Goal: Task Accomplishment & Management: Use online tool/utility

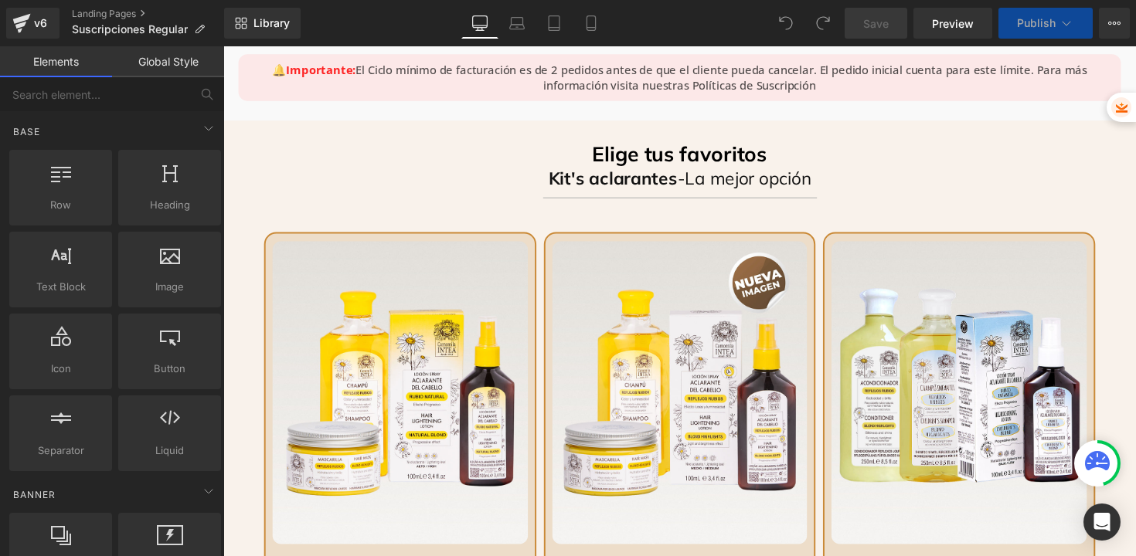
scroll to position [954, 0]
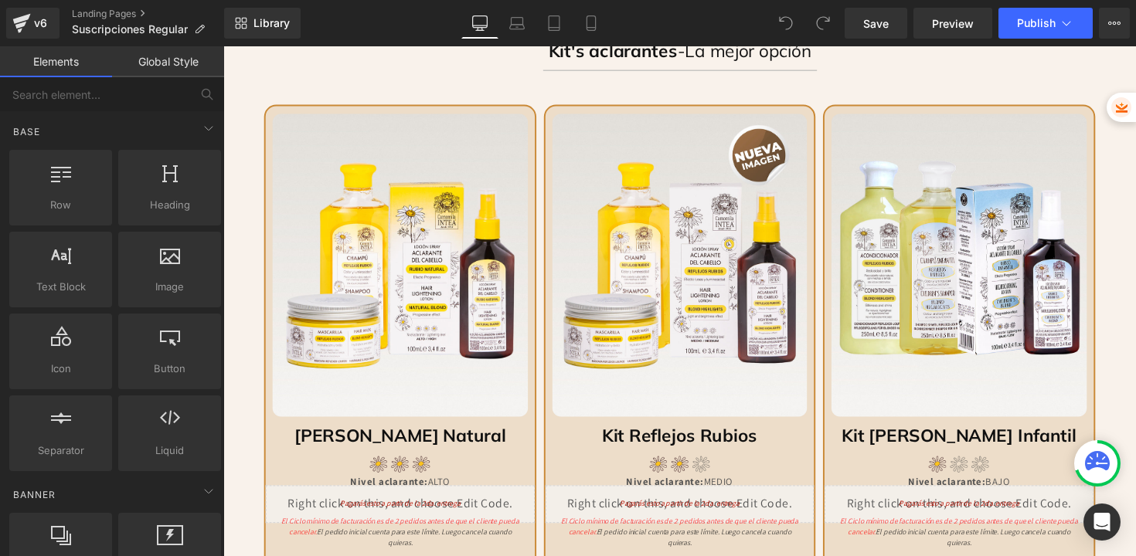
click at [457, 266] on img at bounding box center [405, 270] width 262 height 311
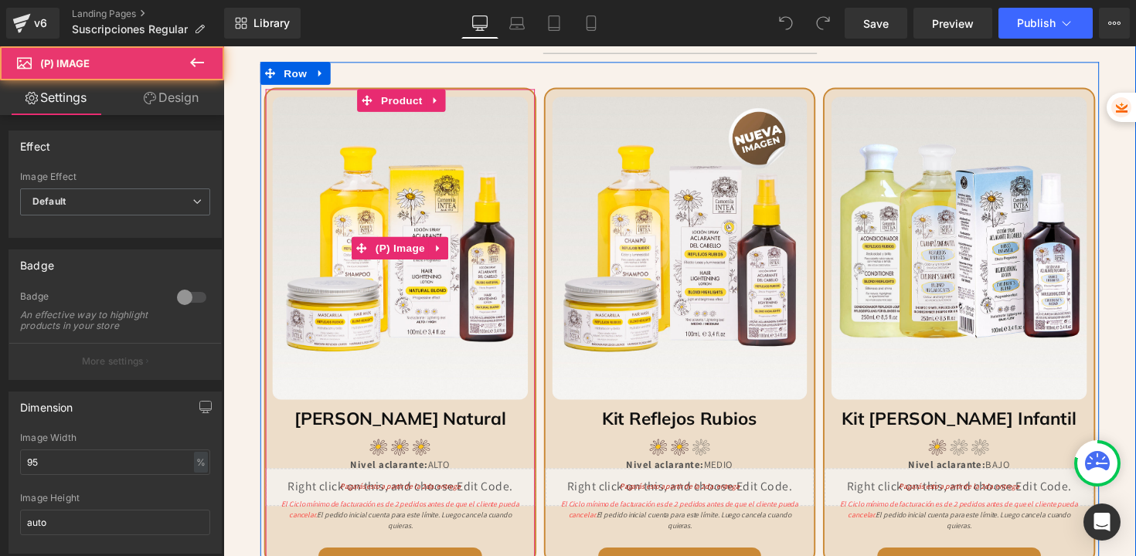
scroll to position [990, 0]
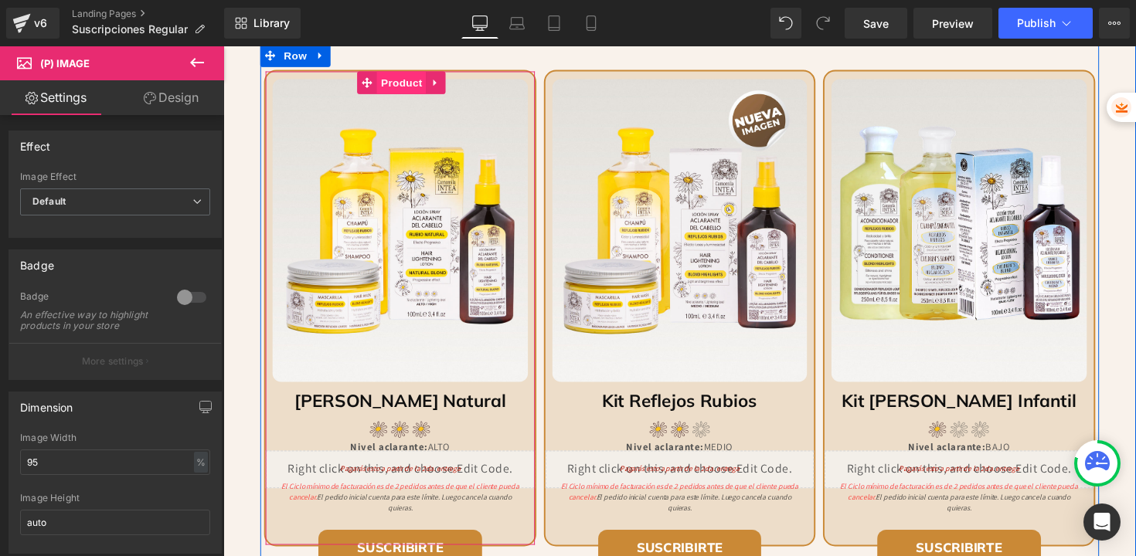
click at [394, 83] on span "Product" at bounding box center [406, 83] width 50 height 23
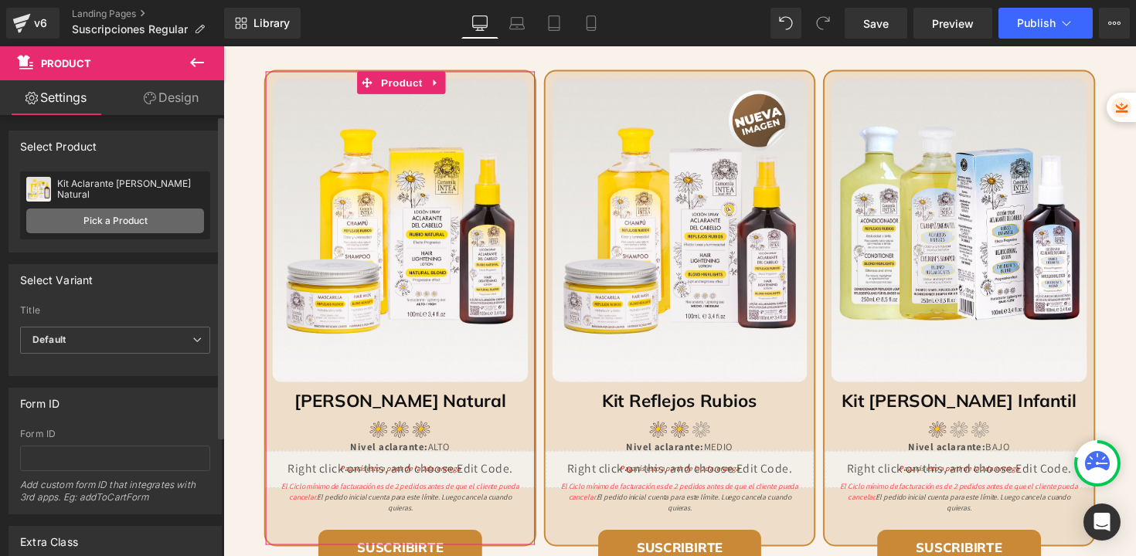
click at [132, 231] on link "Pick a Product" at bounding box center [115, 221] width 178 height 25
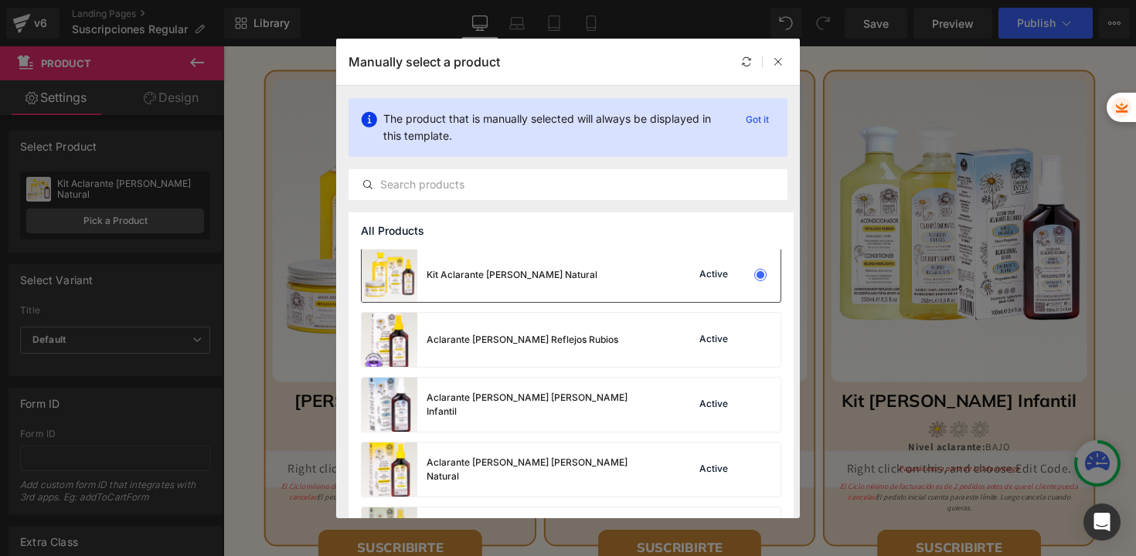
scroll to position [3, 0]
click at [529, 282] on div "Kit Aclarante [PERSON_NAME] Natural" at bounding box center [480, 274] width 236 height 54
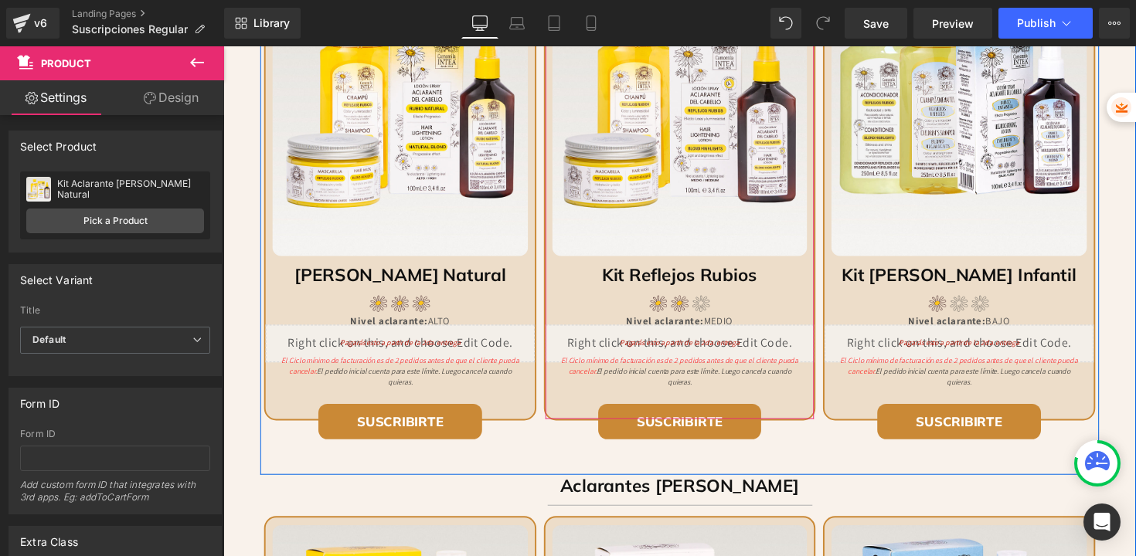
scroll to position [1282, 0]
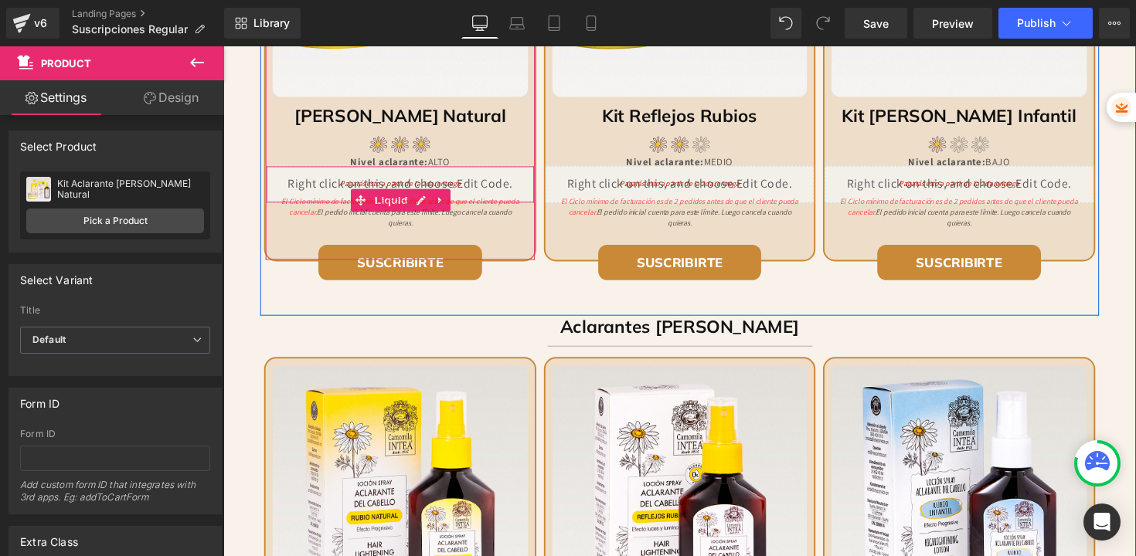
click at [504, 178] on div "Liquid" at bounding box center [404, 187] width 275 height 39
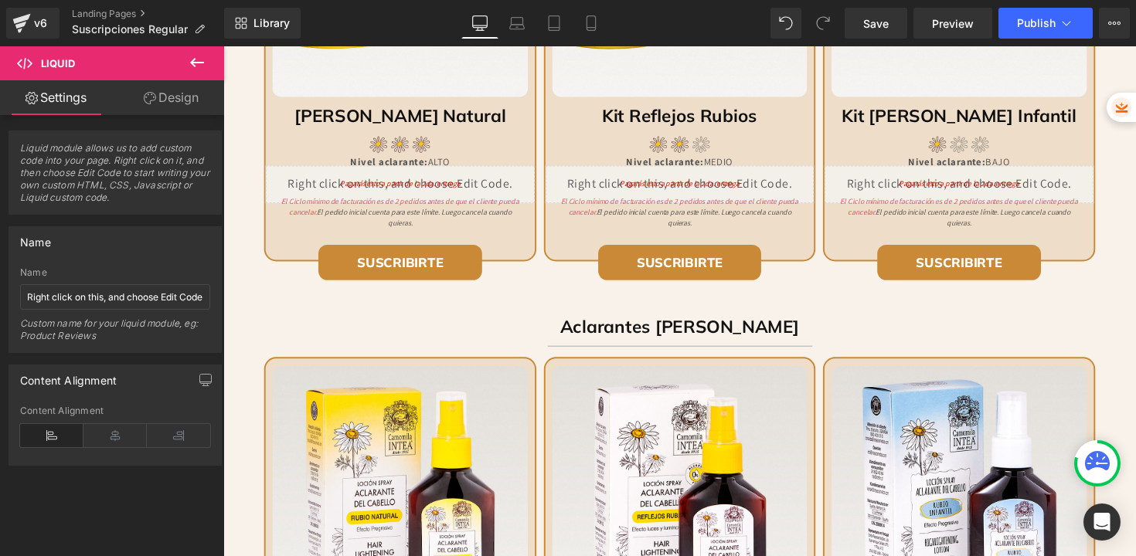
click at [195, 60] on icon at bounding box center [197, 62] width 19 height 19
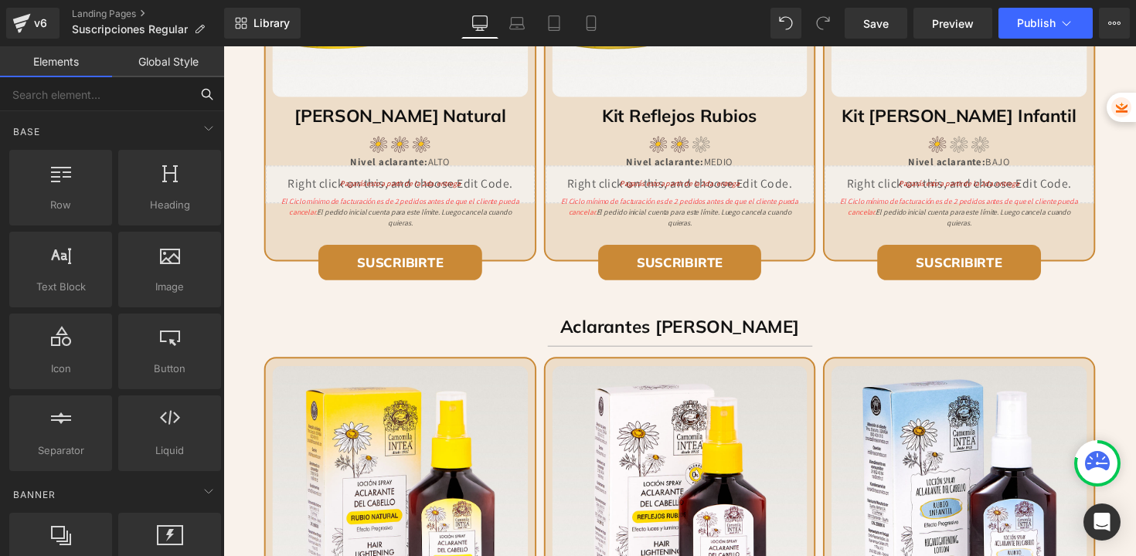
click at [123, 104] on input "text" at bounding box center [95, 94] width 190 height 34
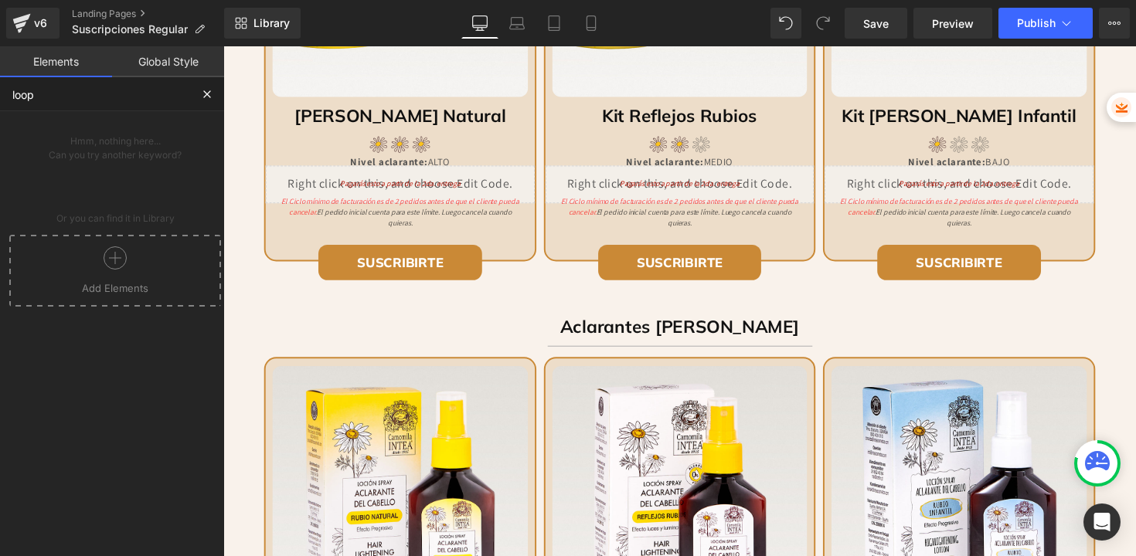
click at [125, 263] on div at bounding box center [115, 263] width 204 height 35
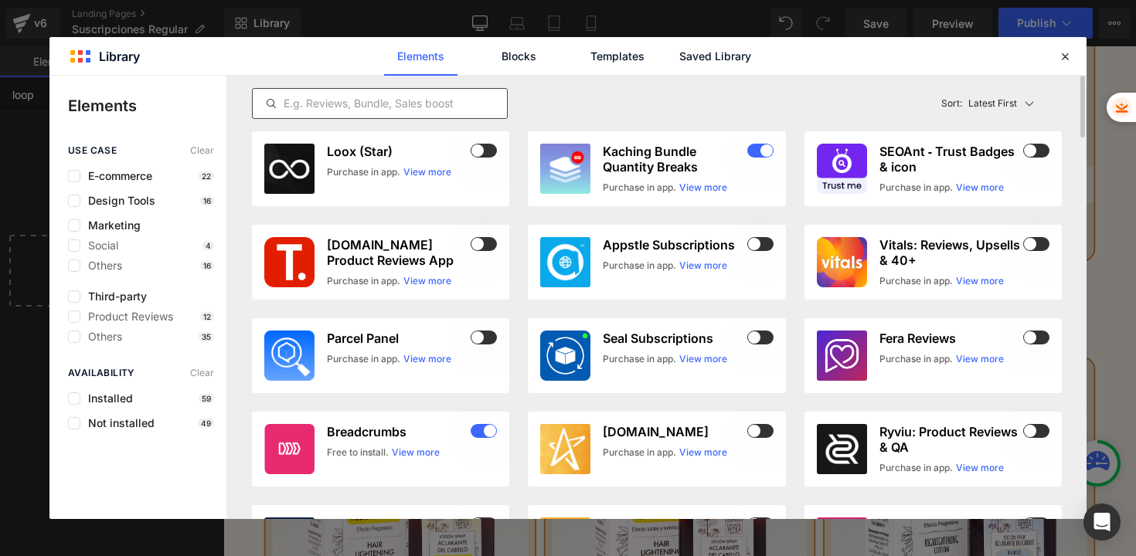
type input "loop"
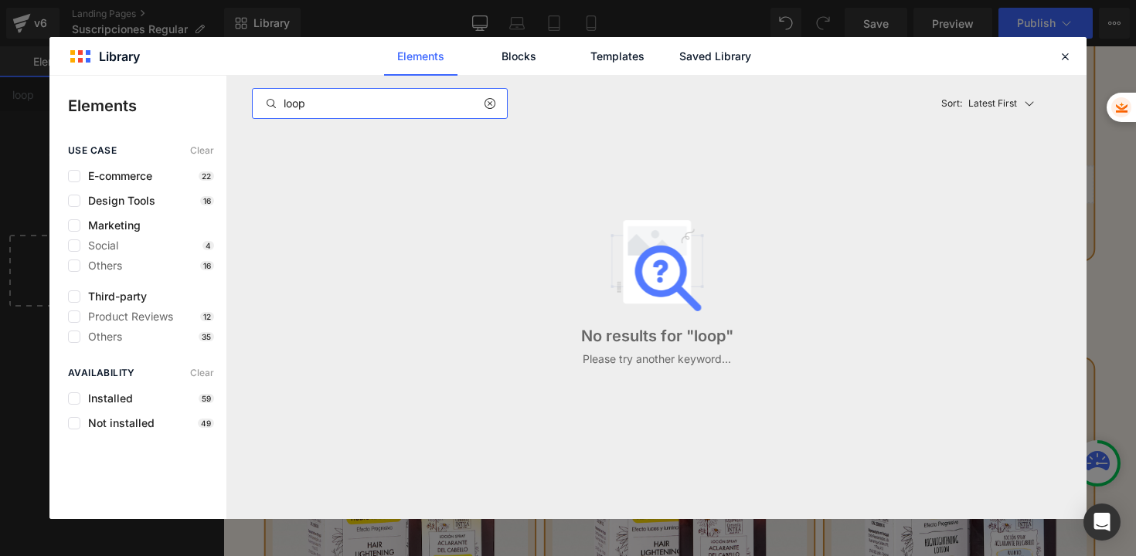
type input "loop"
click at [0, 0] on icon at bounding box center [0, 0] width 0 height 0
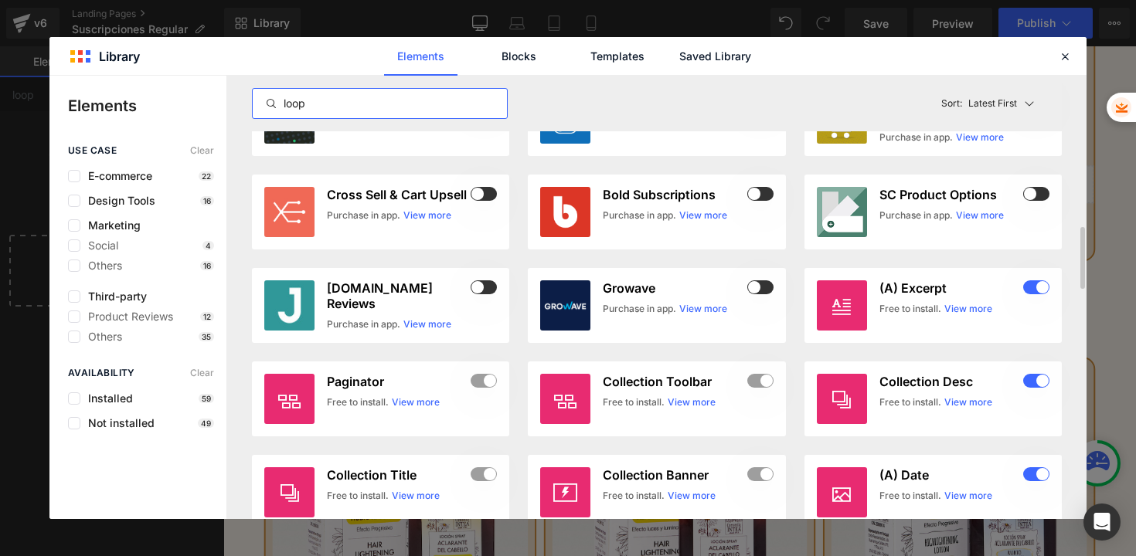
scroll to position [1232, 0]
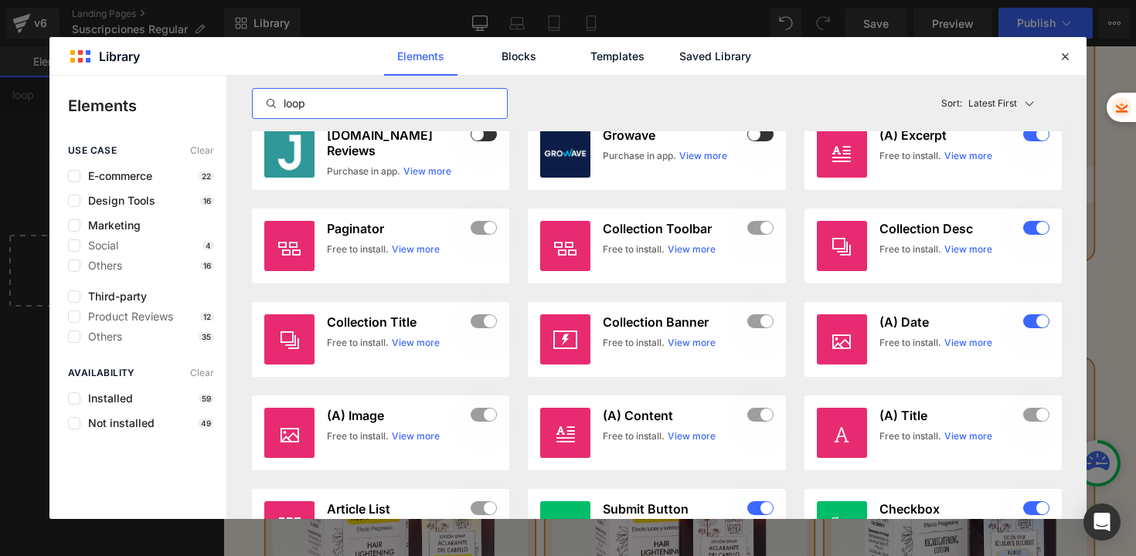
click at [1054, 61] on div "Elements Blocks Templates Saved Library" at bounding box center [567, 56] width 1037 height 38
click at [1059, 63] on icon at bounding box center [1065, 56] width 14 height 14
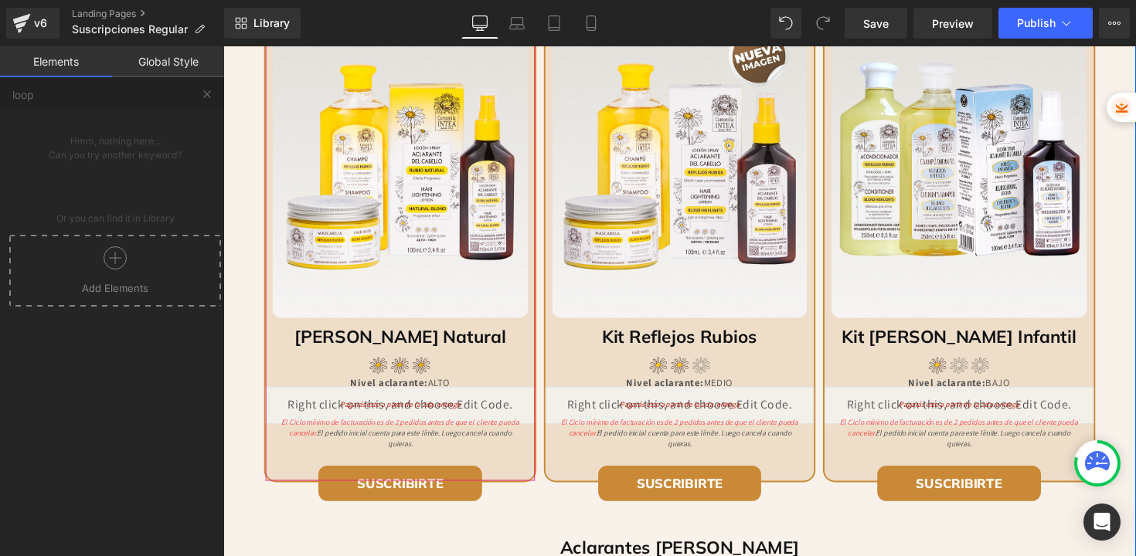
scroll to position [1134, 0]
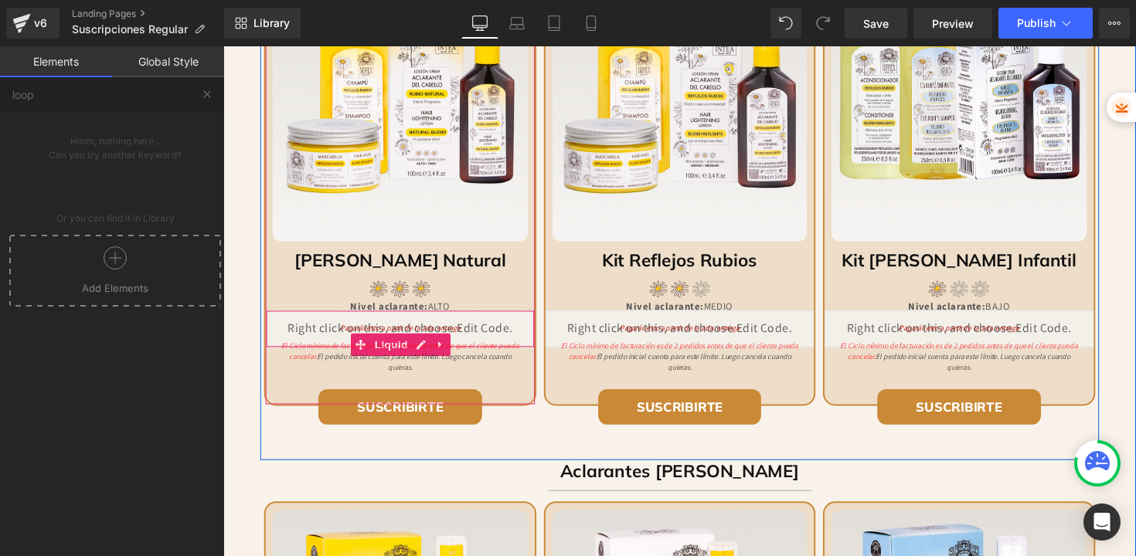
click at [455, 325] on div "Liquid" at bounding box center [404, 336] width 275 height 39
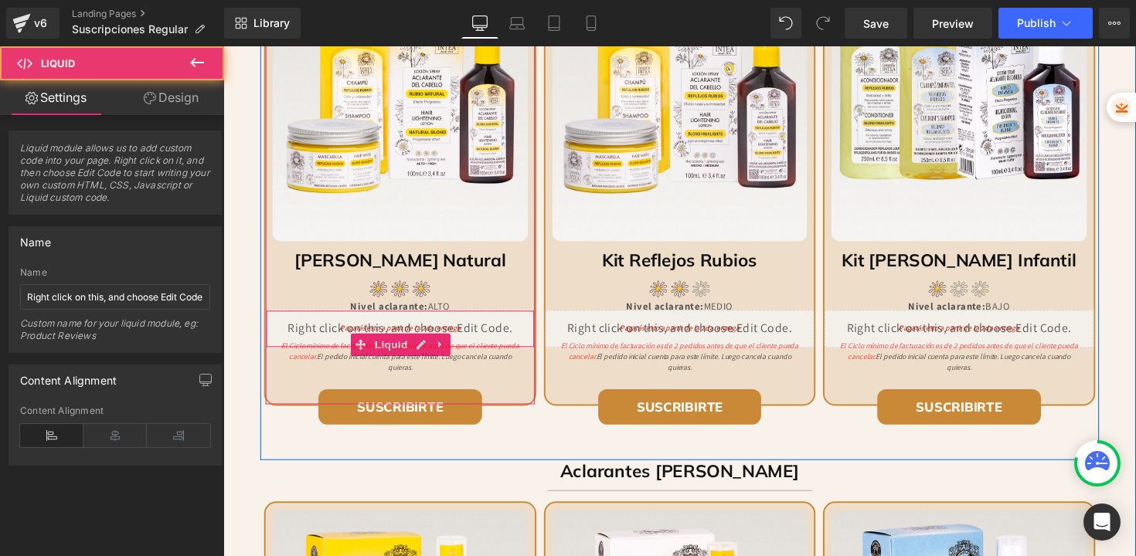
drag, startPoint x: 461, startPoint y: 322, endPoint x: 438, endPoint y: 328, distance: 23.8
click at [461, 322] on div "Liquid" at bounding box center [404, 336] width 275 height 39
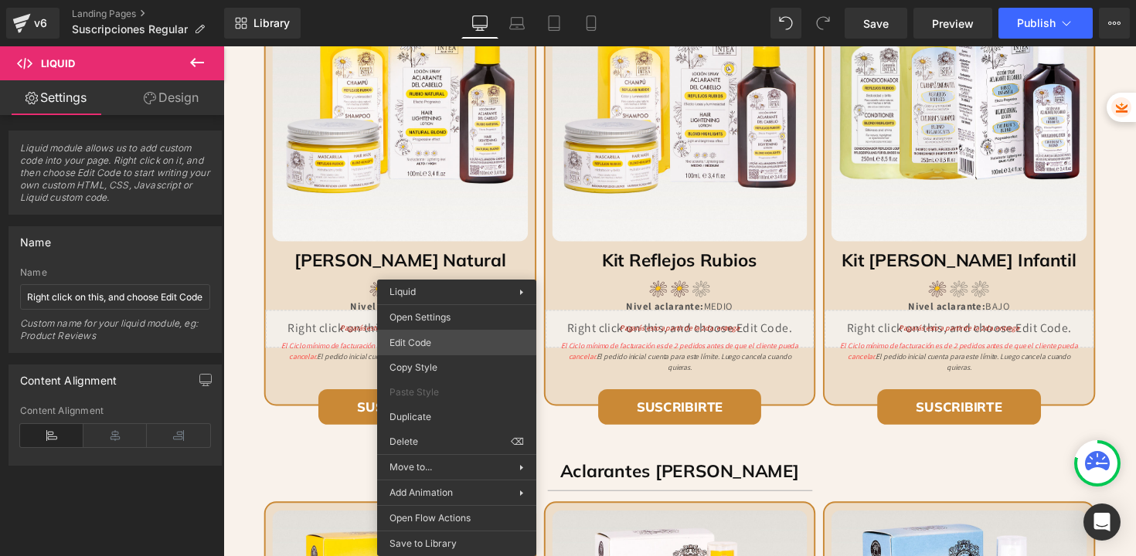
click at [421, 0] on div "Product You are previewing how the will restyle your page. You can not edit Ele…" at bounding box center [568, 0] width 1136 height 0
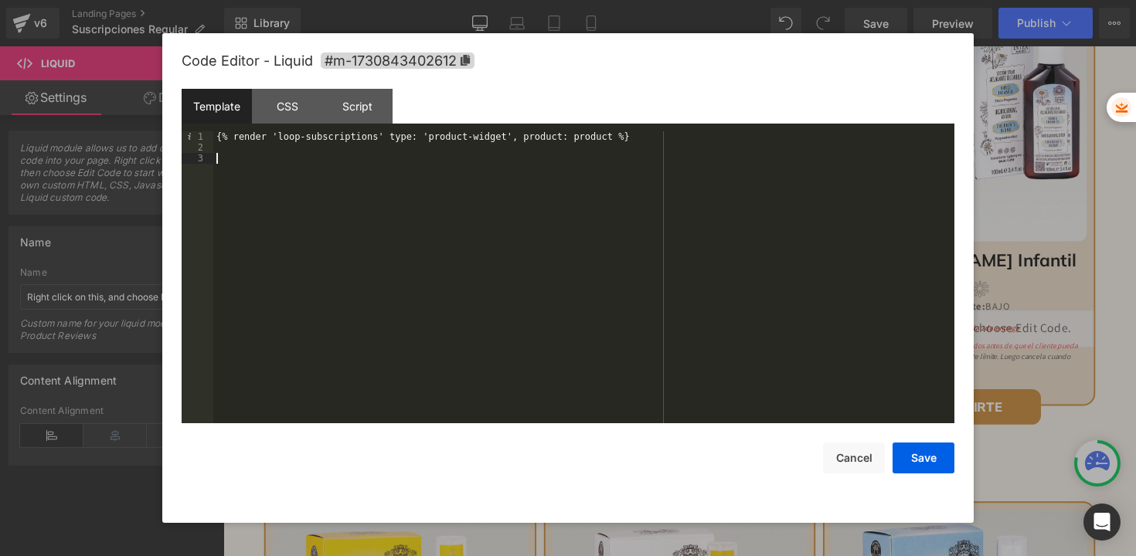
click at [442, 185] on div "{% render 'loop-subscriptions' type: 'product-widget', product: product %}" at bounding box center [583, 288] width 741 height 314
click at [423, 180] on div "{% render 'loop-subscriptions' type: 'product-widget', product: product %}" at bounding box center [583, 288] width 741 height 314
drag, startPoint x: 862, startPoint y: 461, endPoint x: 650, endPoint y: 325, distance: 252.7
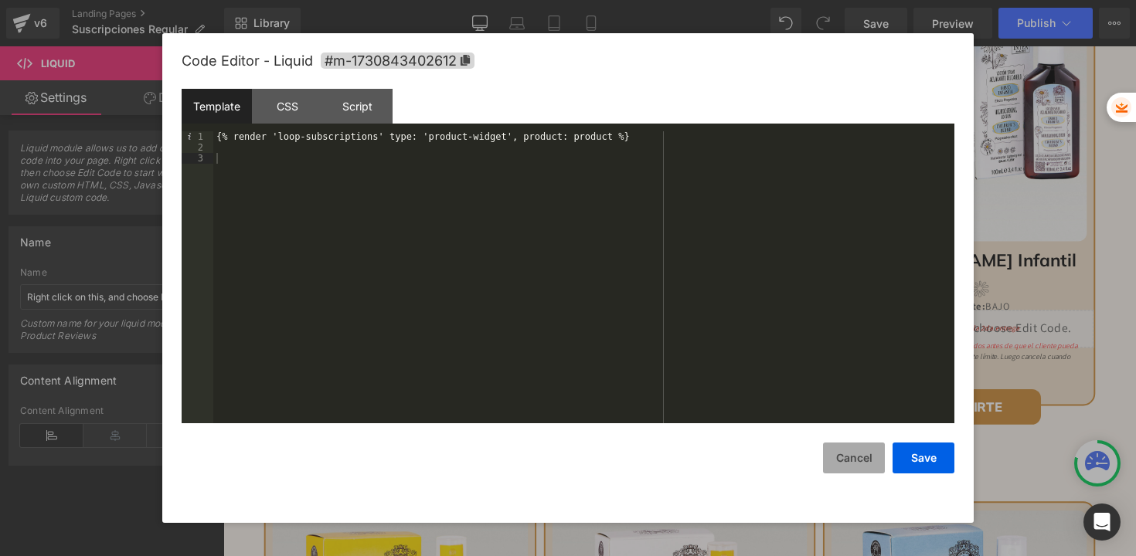
click at [862, 461] on button "Cancel" at bounding box center [854, 458] width 62 height 31
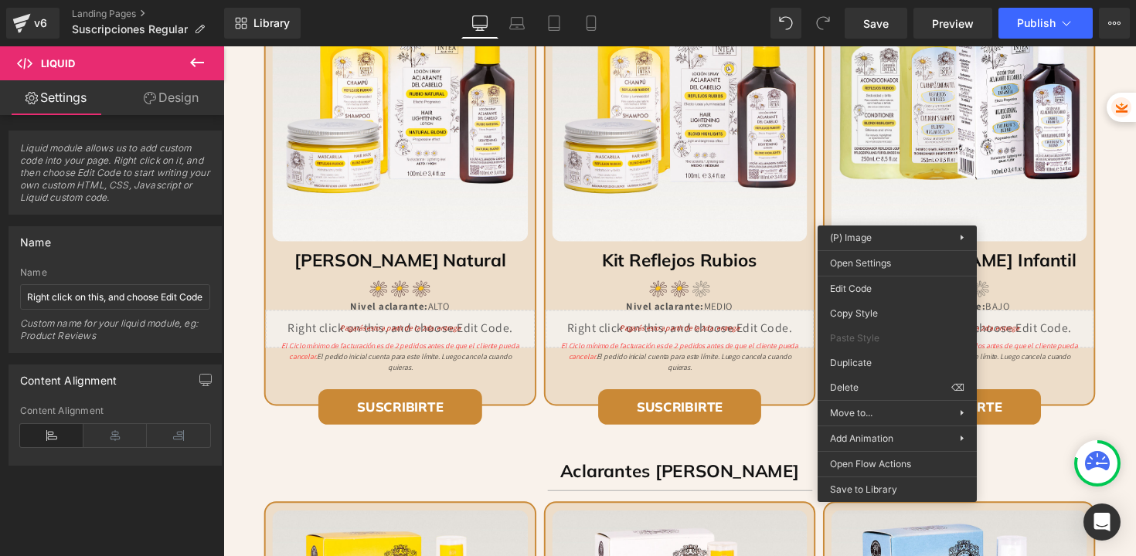
drag, startPoint x: 926, startPoint y: 173, endPoint x: 1022, endPoint y: 112, distance: 113.6
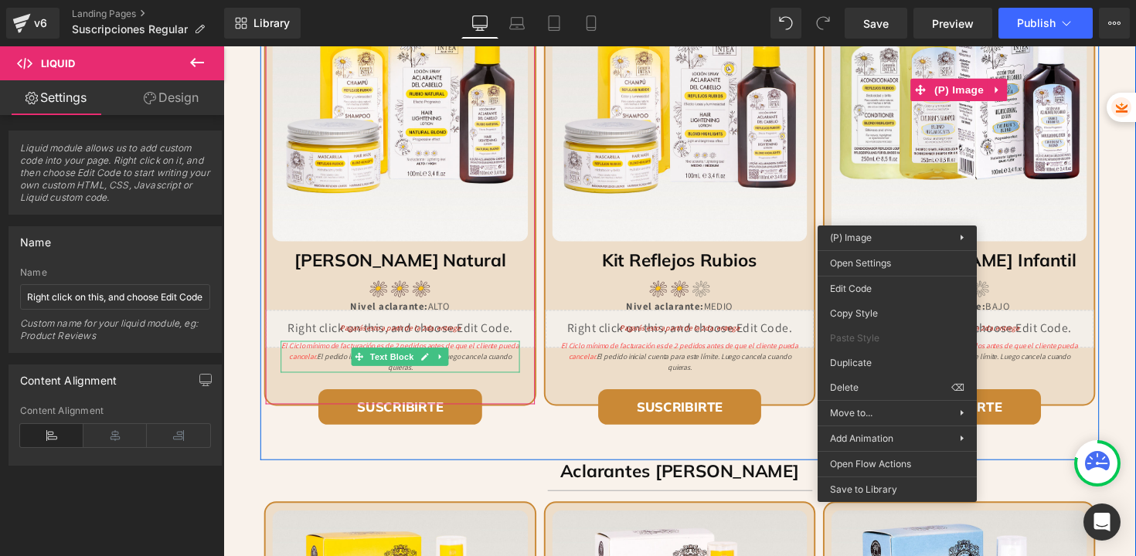
click at [450, 352] on span "El Ciclo mínimo de facturación es de 2 pedidos antes de que el cliente pueda ca…" at bounding box center [404, 358] width 243 height 21
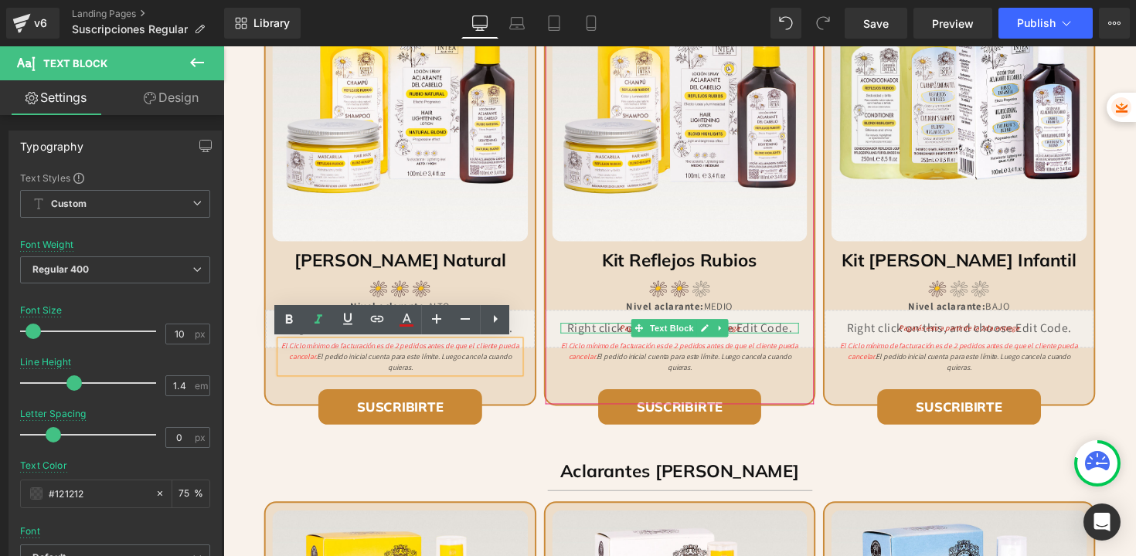
click at [622, 335] on p "Pagarás esto a partir de la 2da. entrega" at bounding box center [691, 335] width 244 height 11
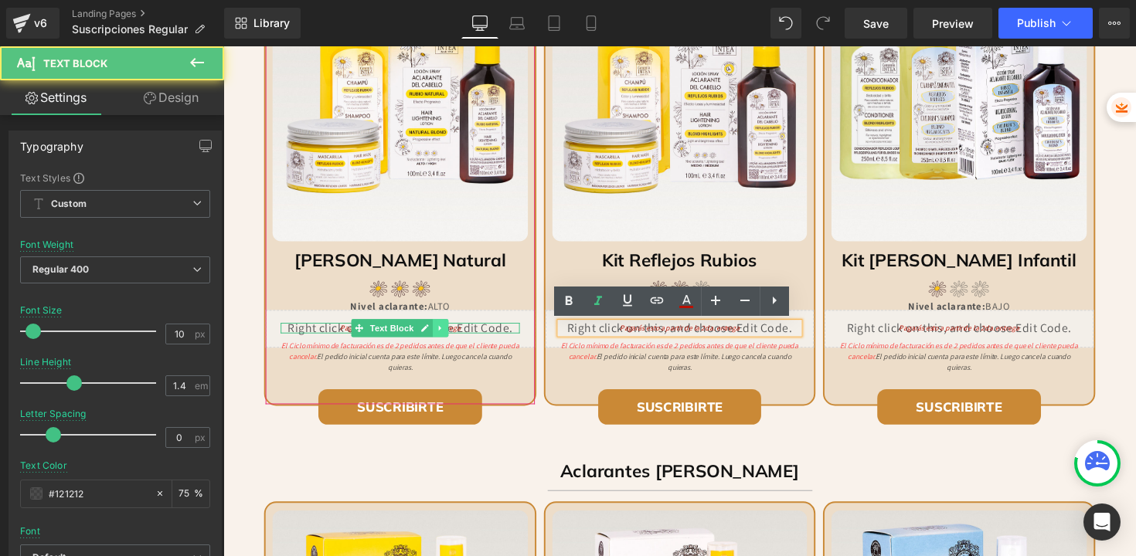
click at [443, 336] on icon at bounding box center [446, 335] width 8 height 9
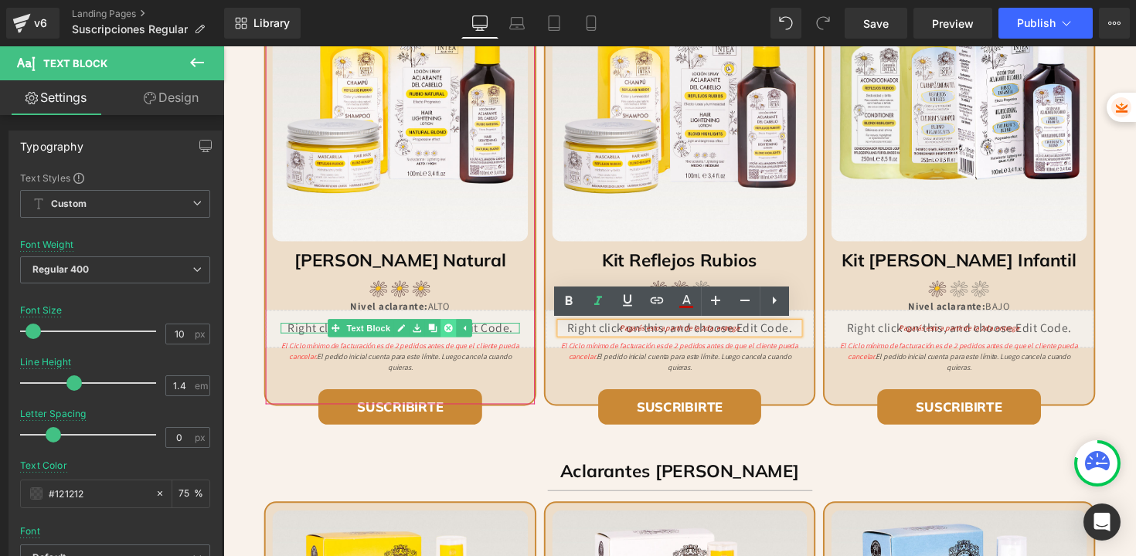
click at [450, 335] on icon at bounding box center [454, 335] width 8 height 9
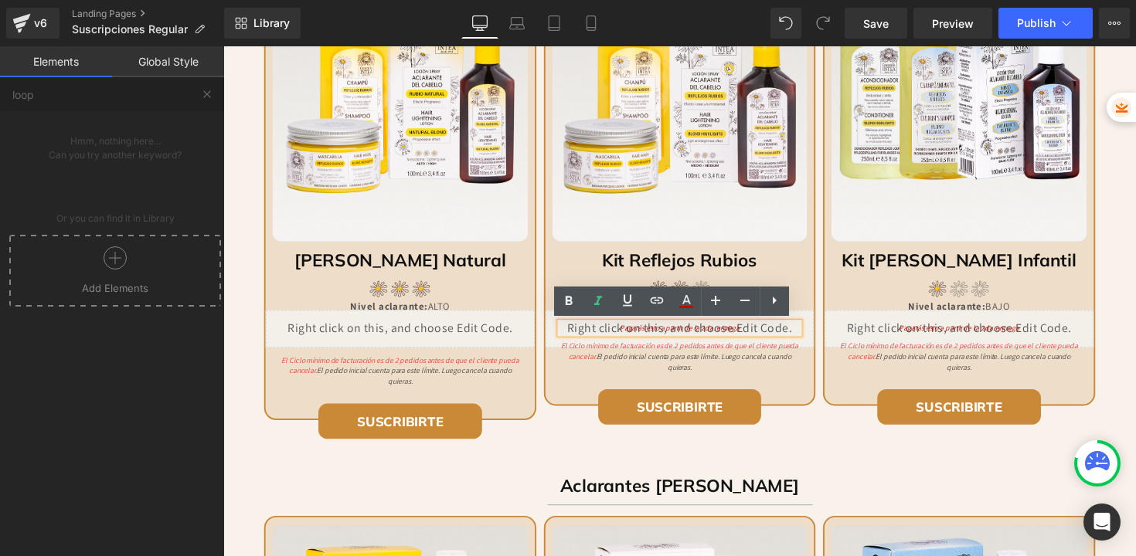
click at [743, 336] on icon "Pagarás esto a partir de la 2da. entrega" at bounding box center [690, 335] width 123 height 10
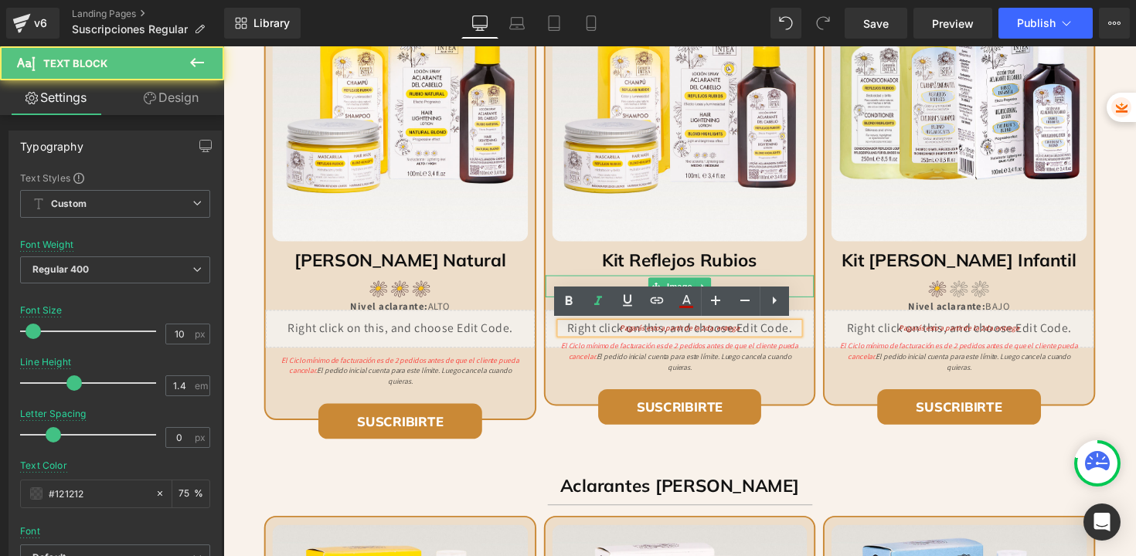
click at [807, 281] on div at bounding box center [690, 283] width 275 height 4
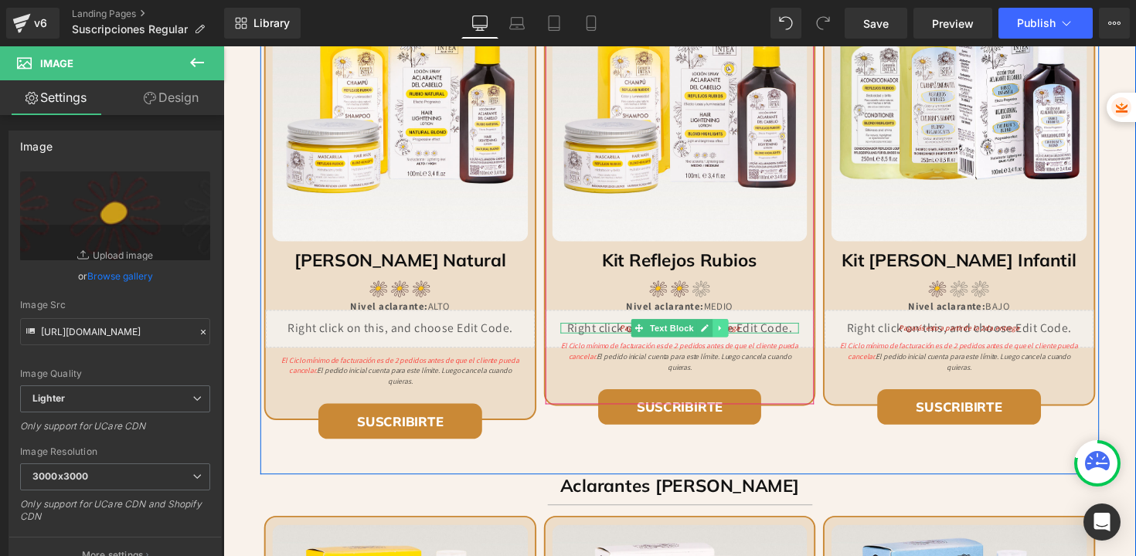
click at [729, 335] on icon at bounding box center [732, 335] width 8 height 9
click at [736, 335] on icon at bounding box center [740, 335] width 8 height 8
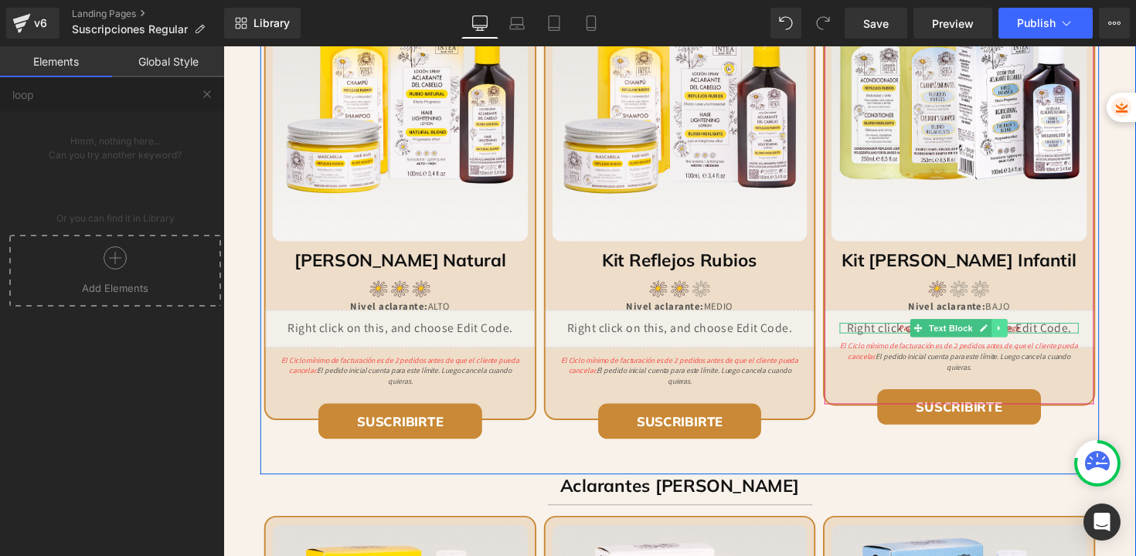
click at [1017, 335] on icon at bounding box center [1018, 335] width 2 height 5
click at [1018, 335] on link at bounding box center [1026, 335] width 16 height 19
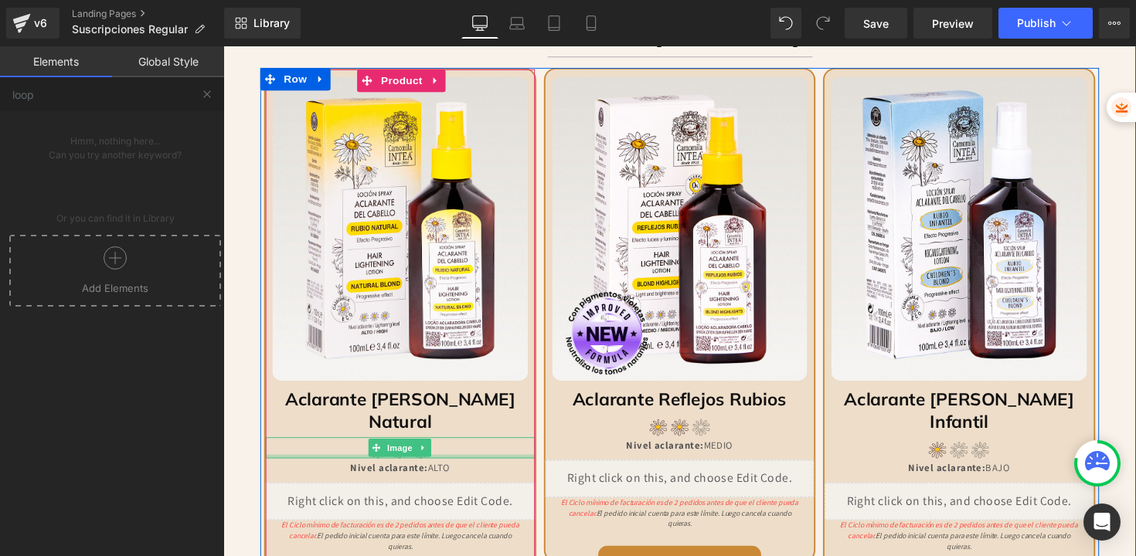
scroll to position [1680, 0]
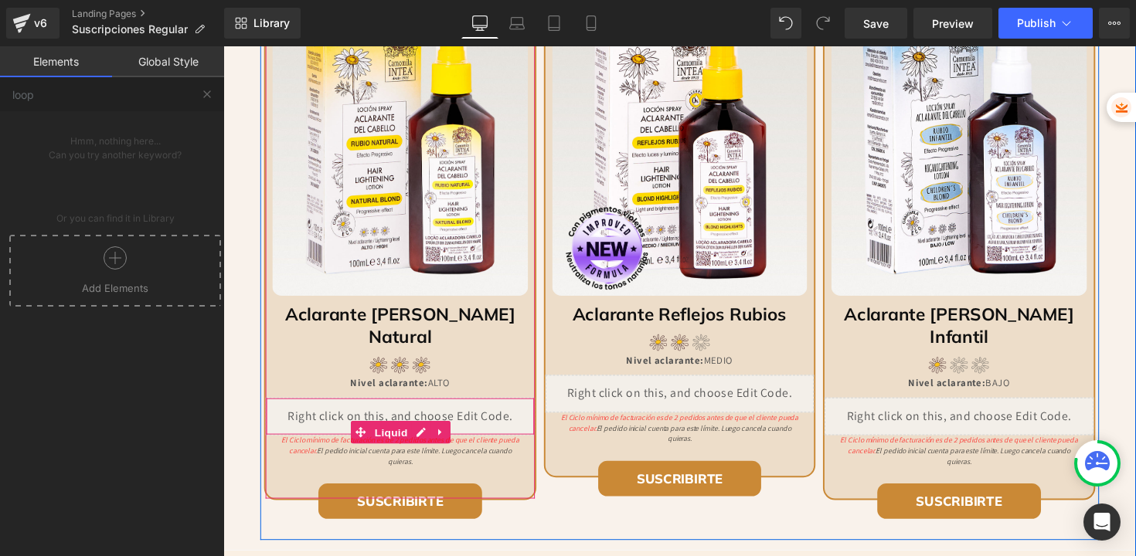
click at [434, 406] on div "Liquid" at bounding box center [404, 425] width 275 height 39
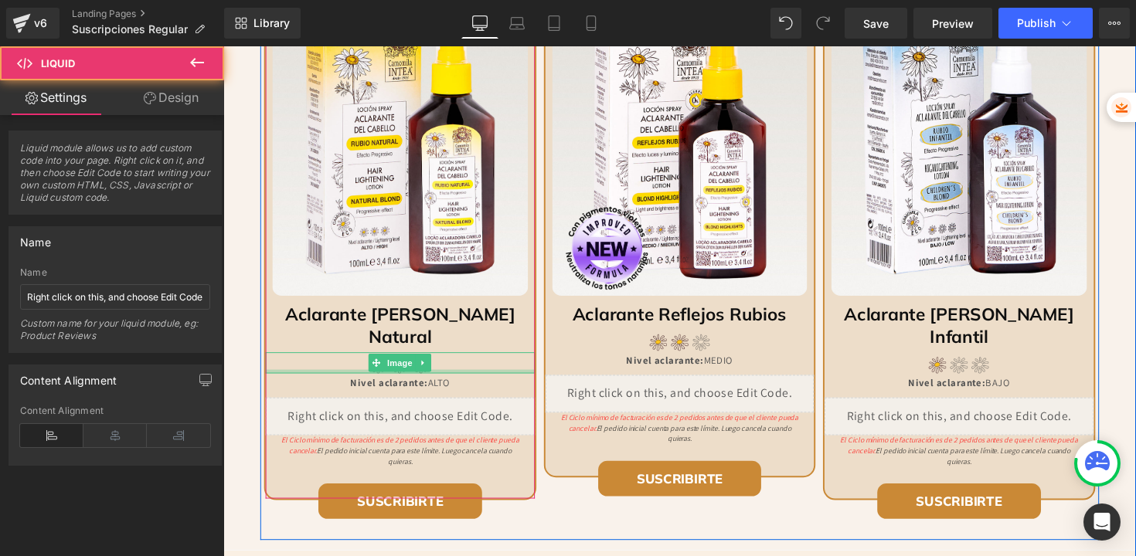
click at [526, 378] on div at bounding box center [404, 380] width 275 height 4
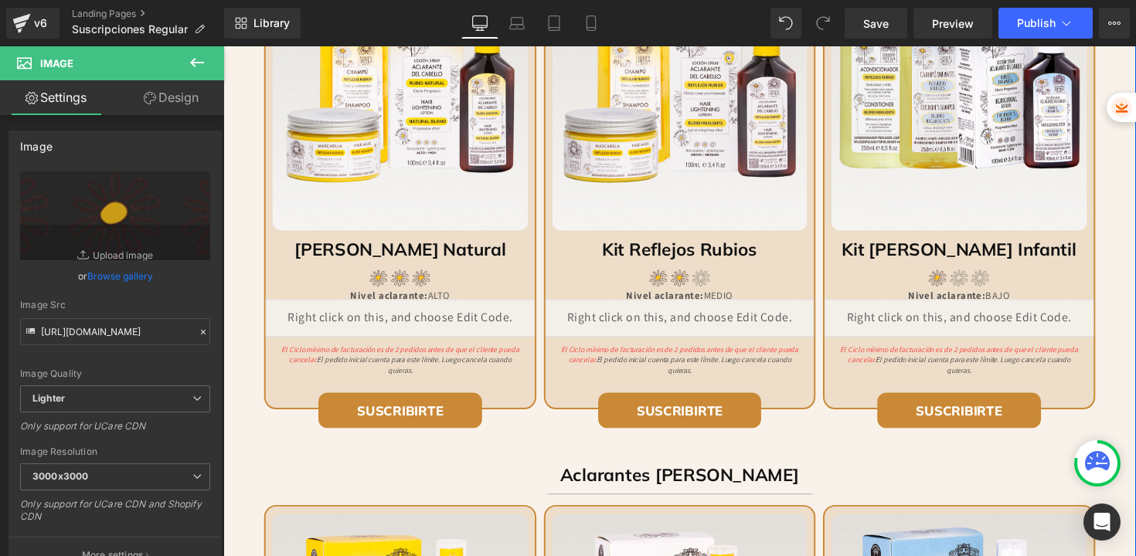
scroll to position [1079, 0]
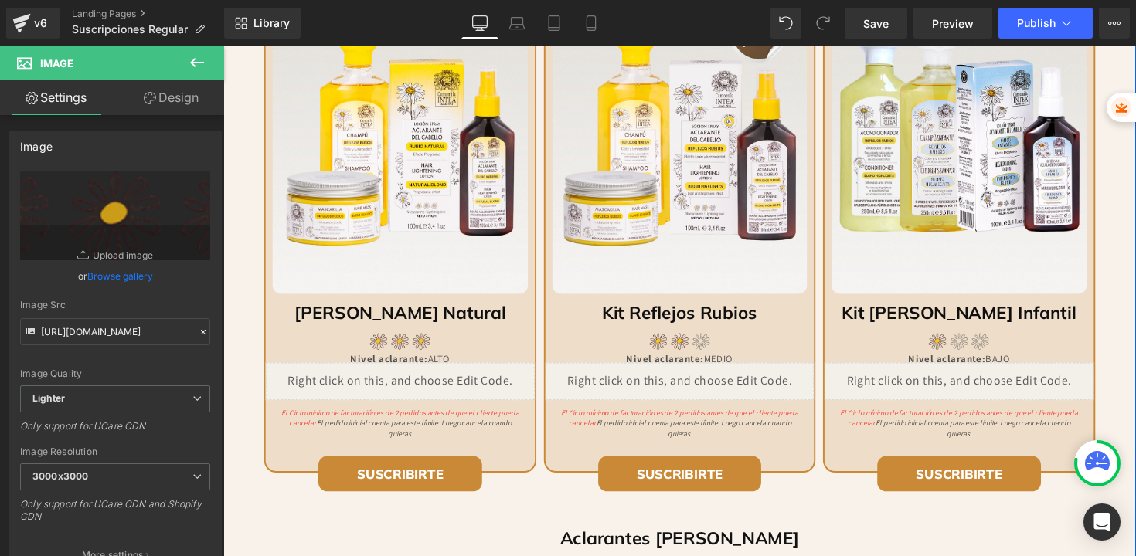
click at [416, 382] on div "Liquid" at bounding box center [404, 390] width 275 height 39
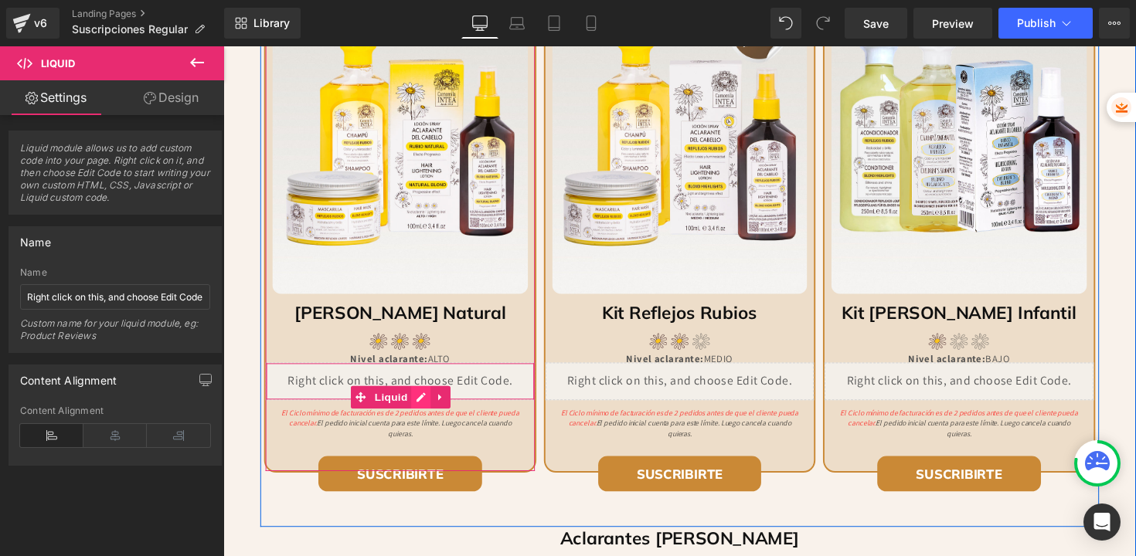
click at [418, 402] on div "Liquid" at bounding box center [404, 390] width 275 height 39
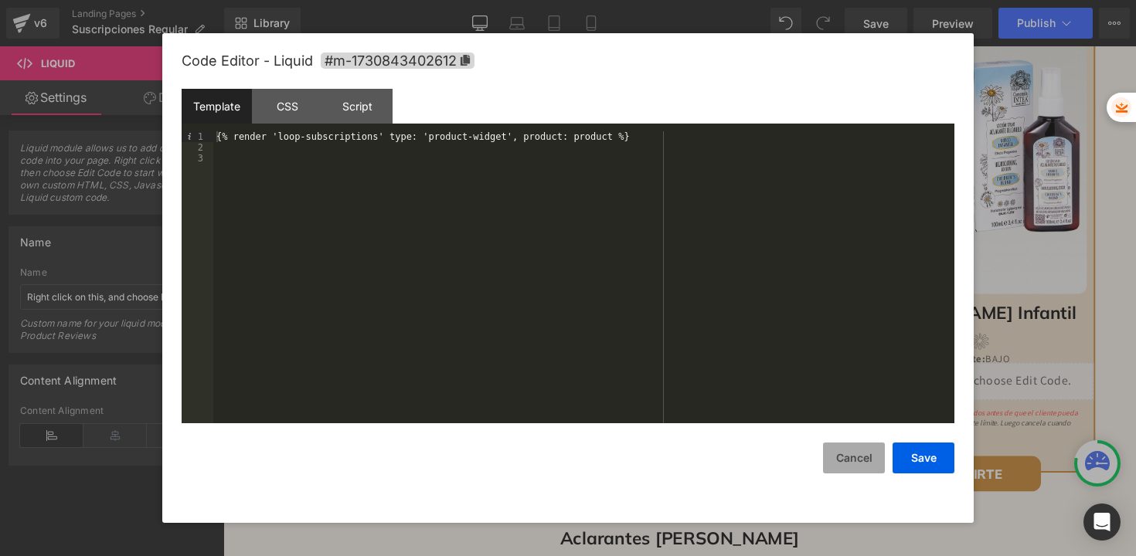
click at [848, 453] on button "Cancel" at bounding box center [854, 458] width 62 height 31
click at [420, 400] on div "Liquid" at bounding box center [404, 390] width 275 height 39
click at [848, 450] on button "Cancel" at bounding box center [854, 458] width 62 height 31
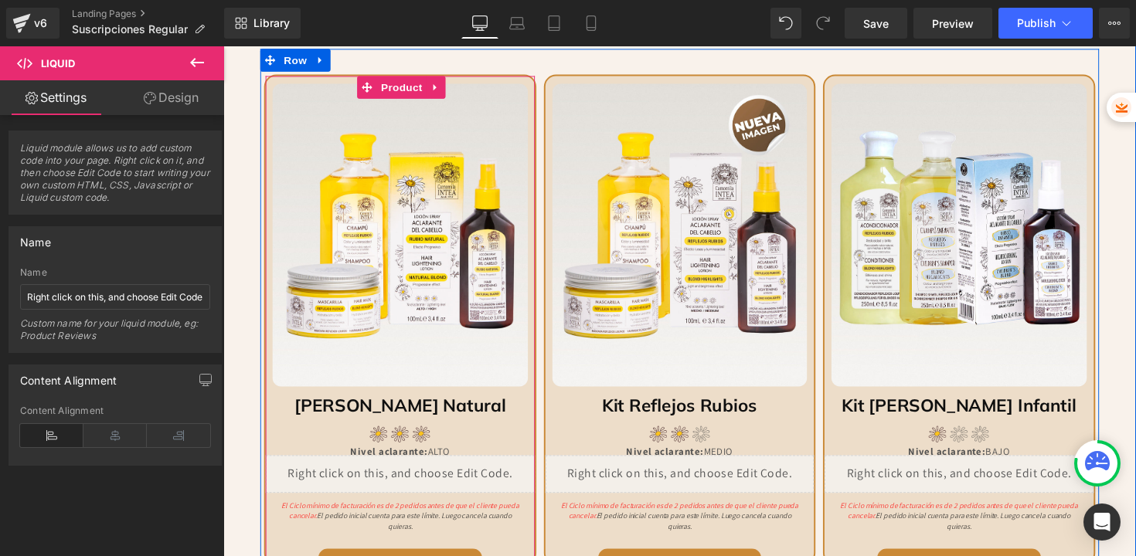
scroll to position [972, 0]
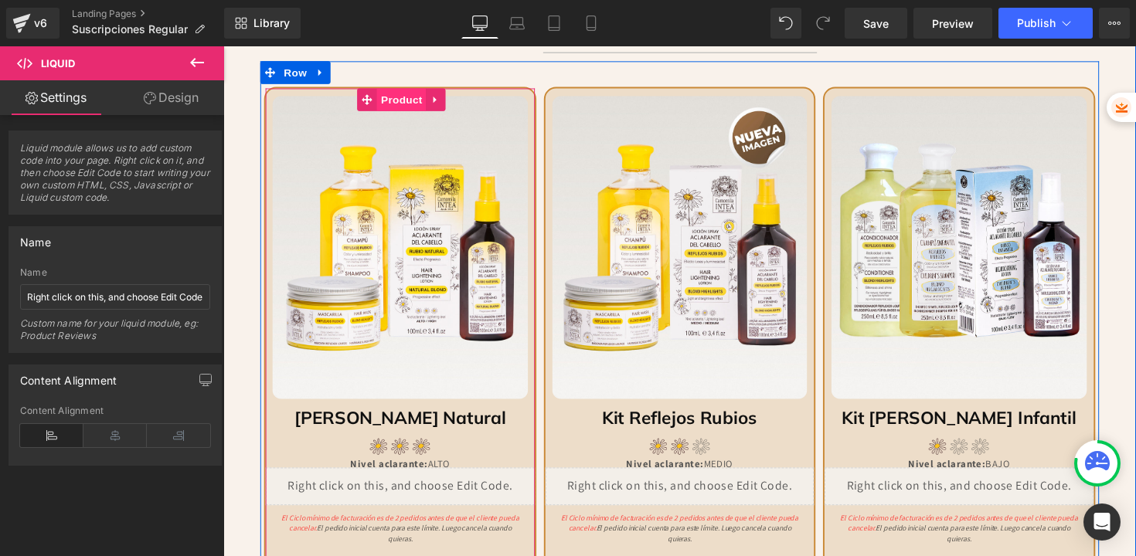
click at [390, 103] on span "Product" at bounding box center [406, 101] width 50 height 23
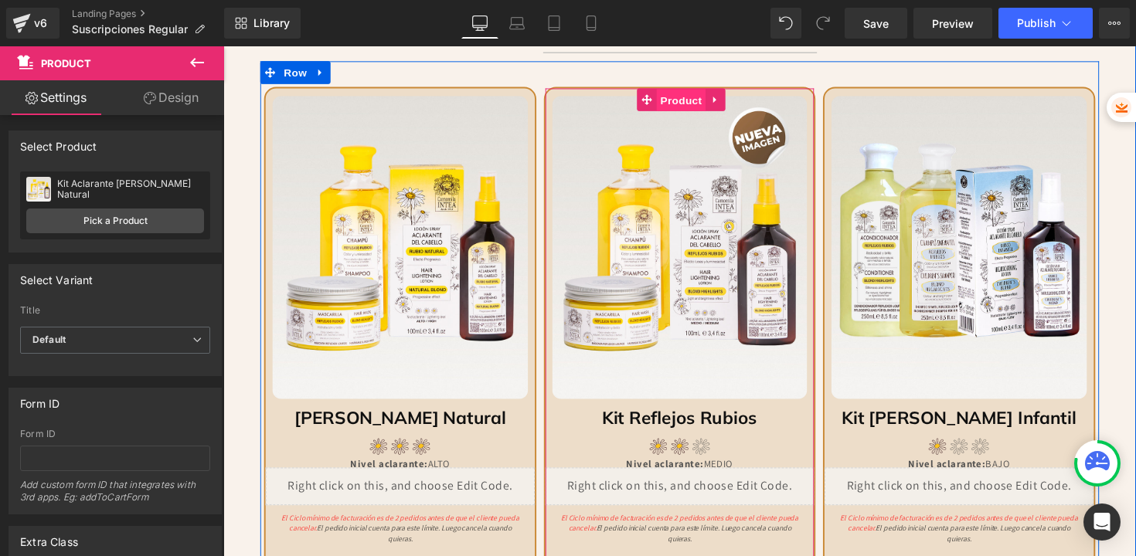
click at [669, 104] on span "Product" at bounding box center [692, 101] width 50 height 23
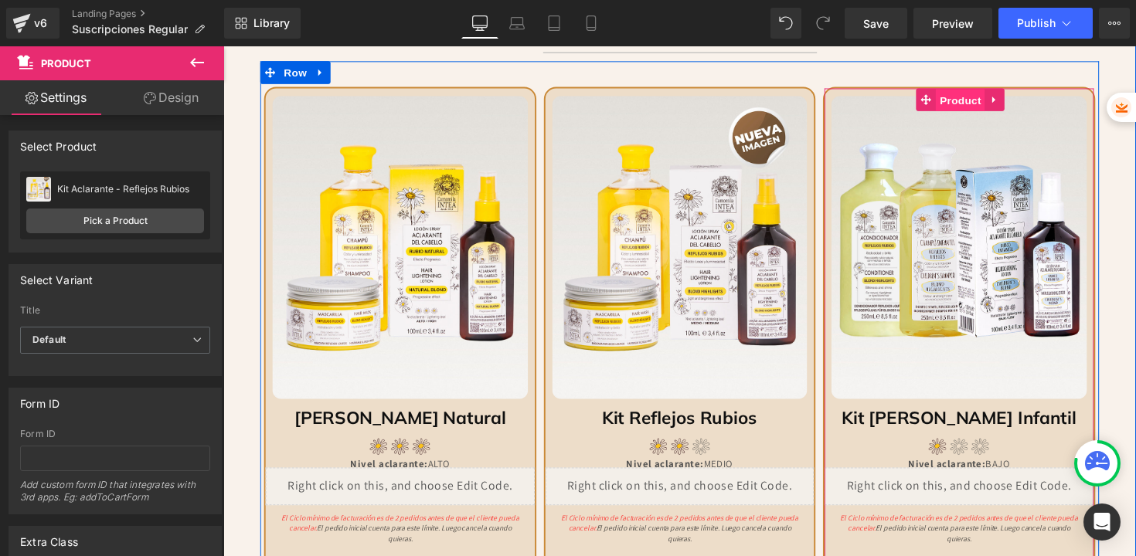
click at [975, 102] on span "Product" at bounding box center [979, 101] width 50 height 23
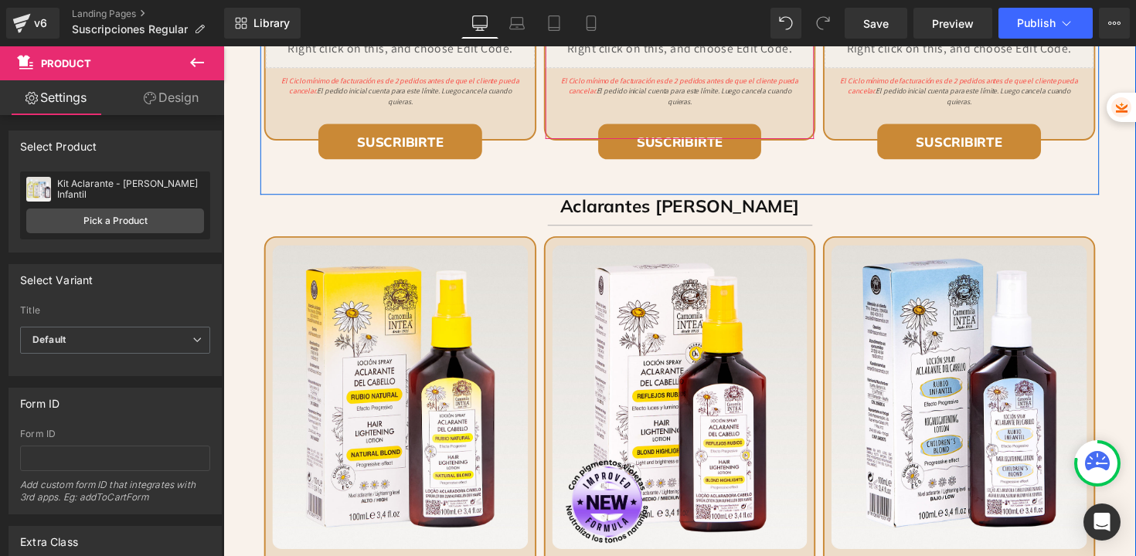
scroll to position [1456, 0]
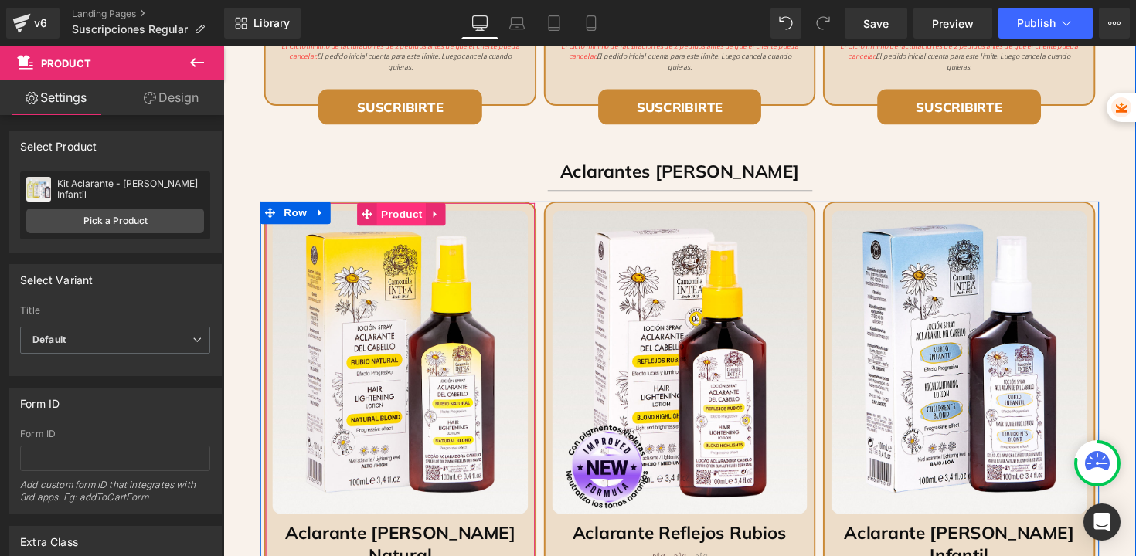
click at [397, 221] on span "Product" at bounding box center [406, 218] width 50 height 23
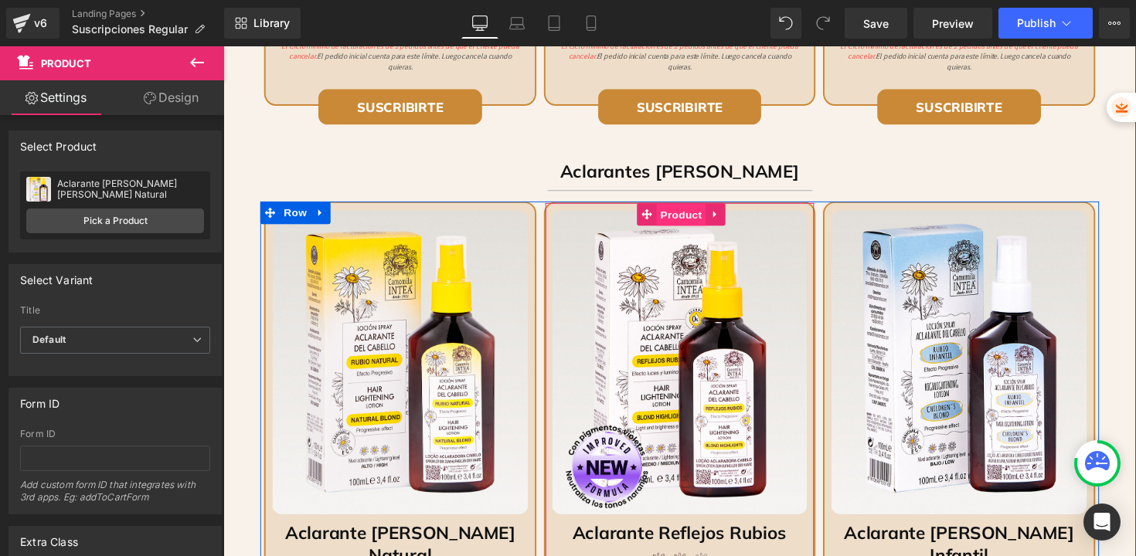
click at [687, 220] on span "Product" at bounding box center [692, 219] width 50 height 23
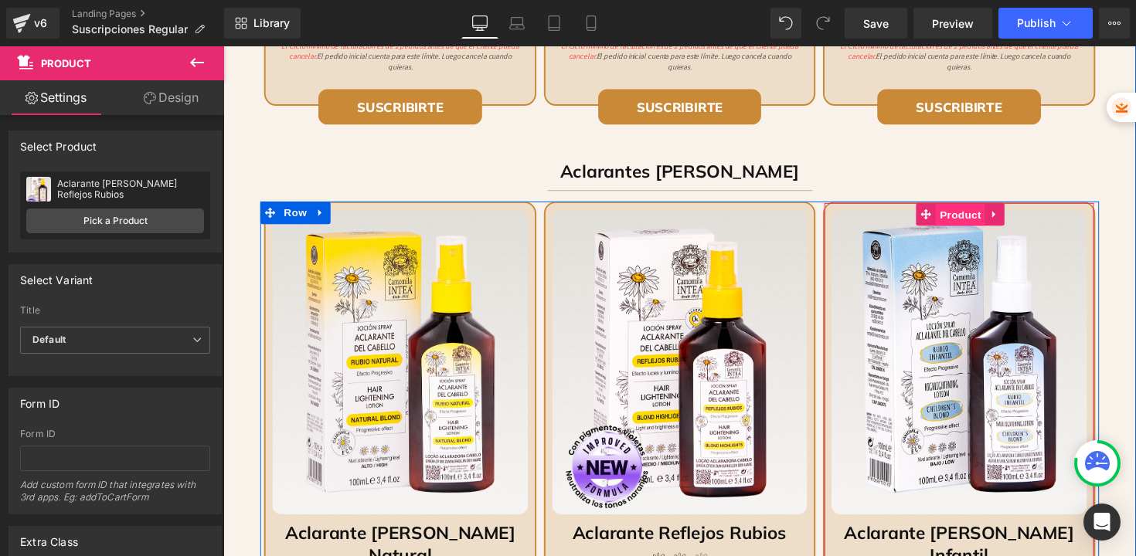
click at [961, 216] on span "Product" at bounding box center [979, 219] width 50 height 23
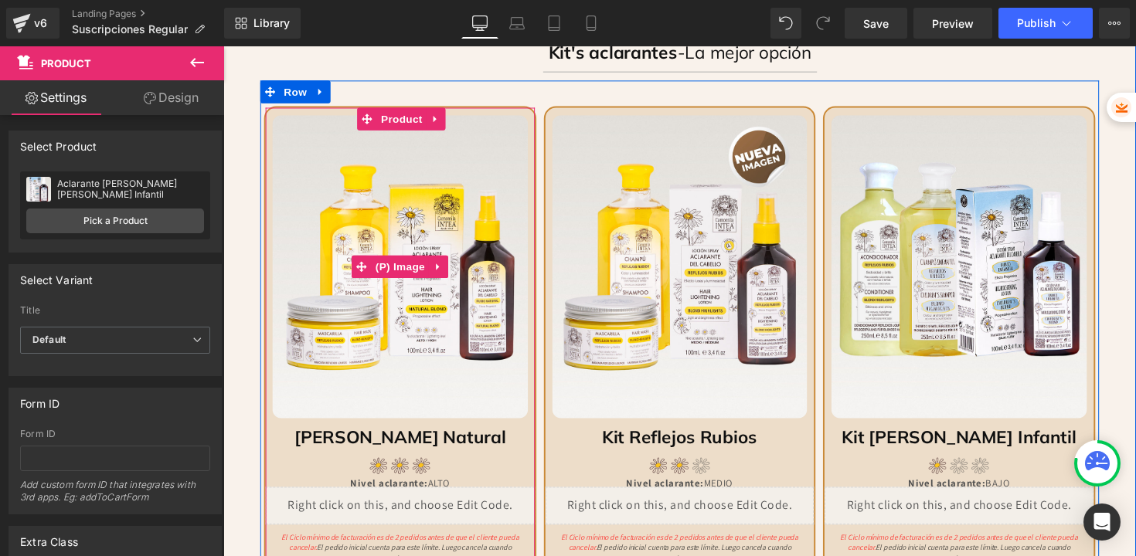
scroll to position [1079, 0]
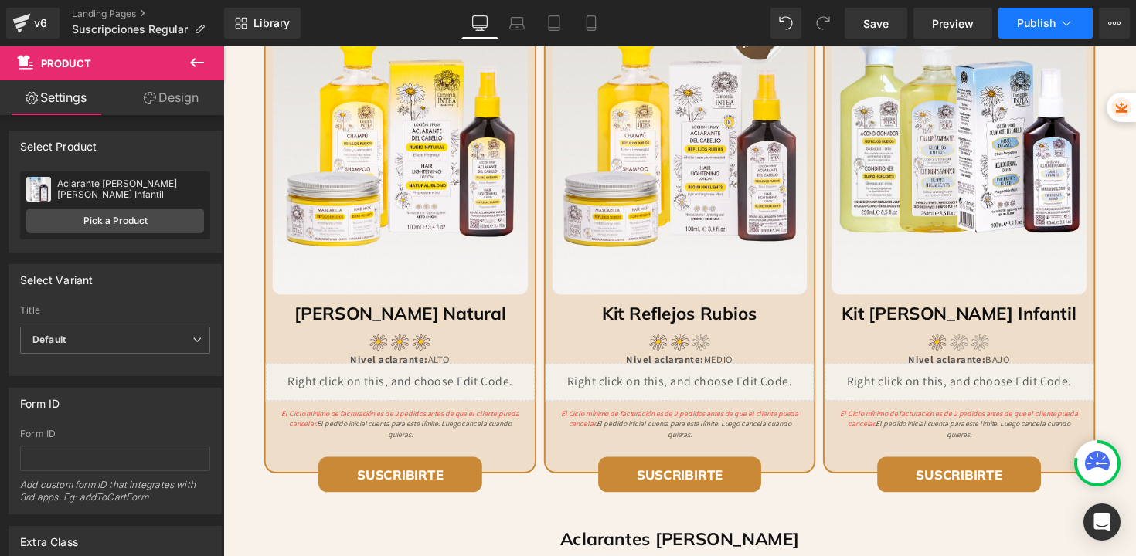
click at [1047, 29] on span "Publish" at bounding box center [1036, 23] width 39 height 12
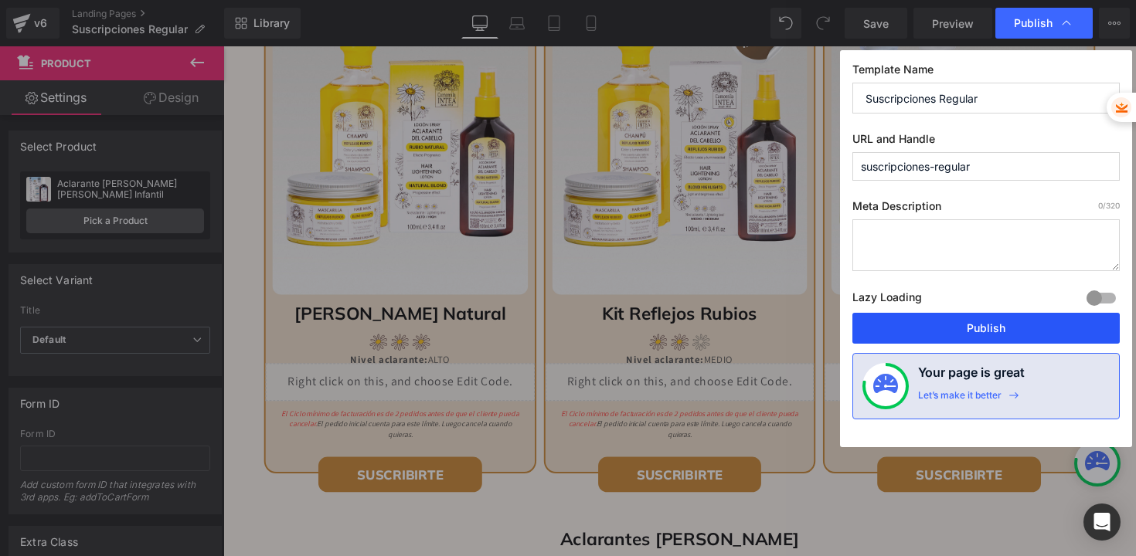
click at [937, 326] on button "Publish" at bounding box center [985, 328] width 267 height 31
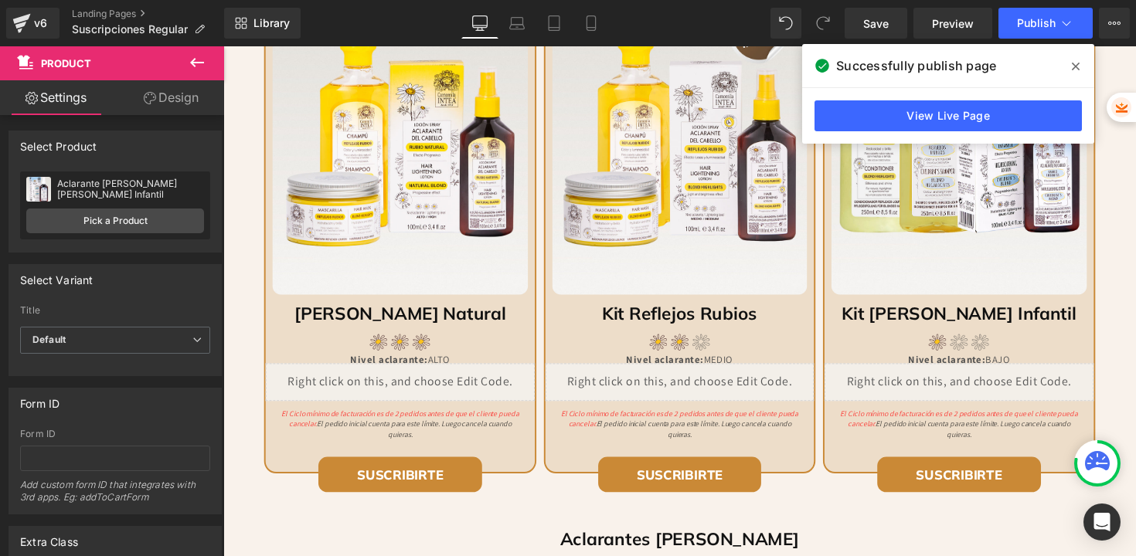
click at [193, 66] on icon at bounding box center [197, 62] width 19 height 19
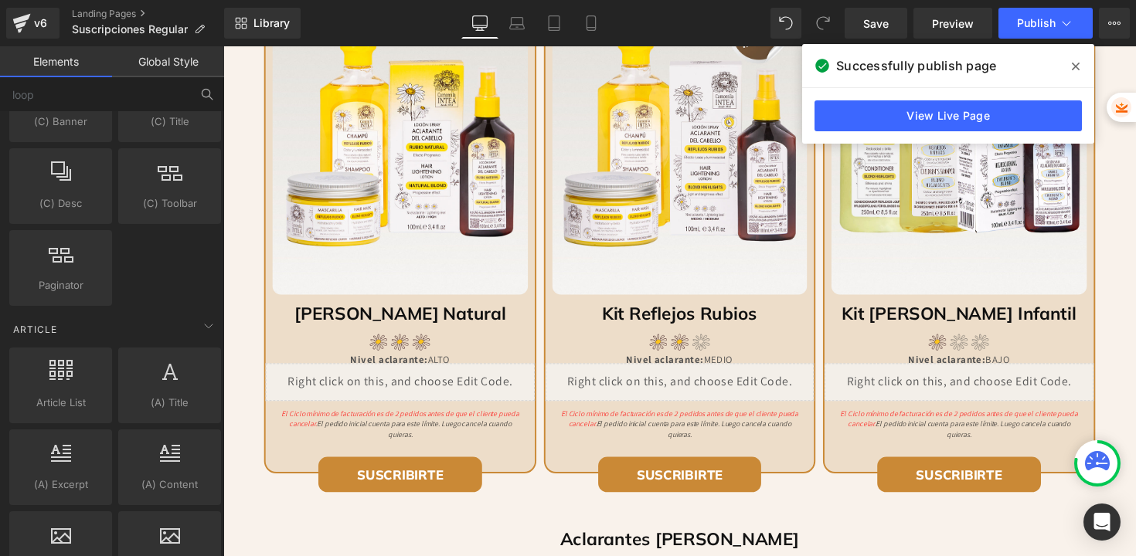
scroll to position [3045, 0]
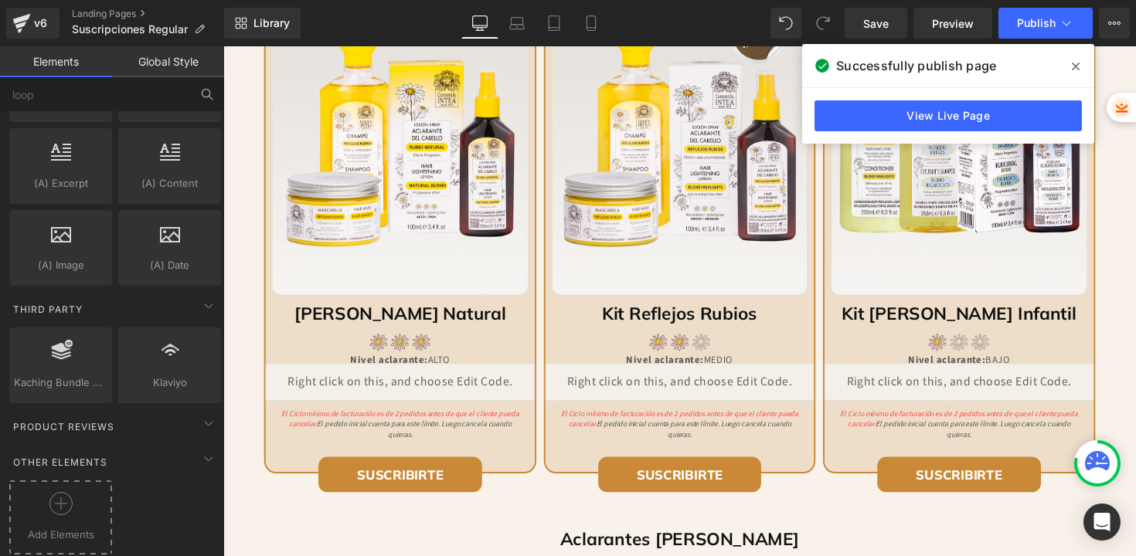
click at [65, 495] on icon at bounding box center [60, 503] width 23 height 23
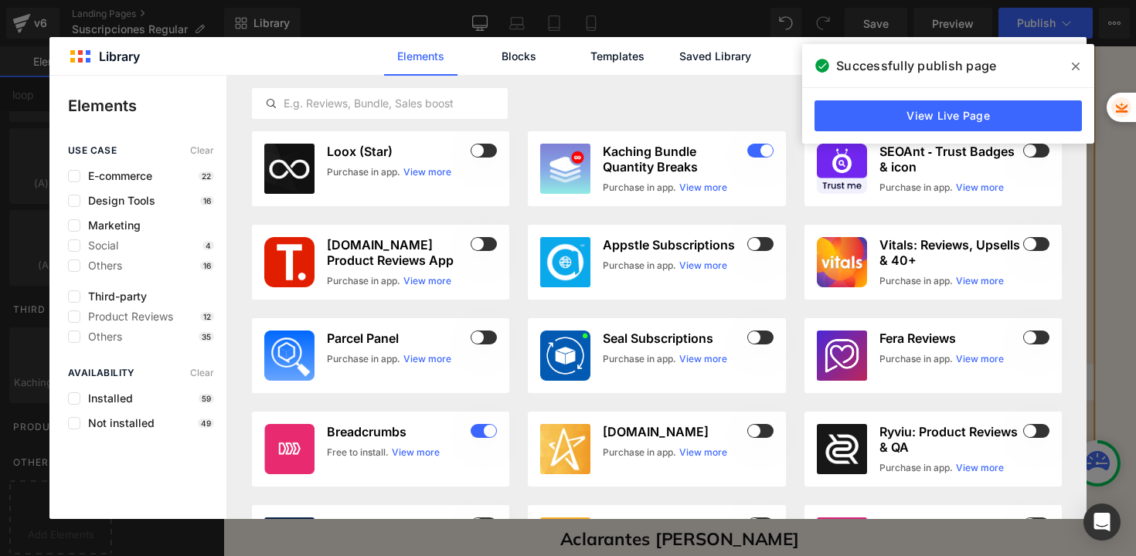
click at [1078, 68] on icon at bounding box center [1076, 66] width 8 height 12
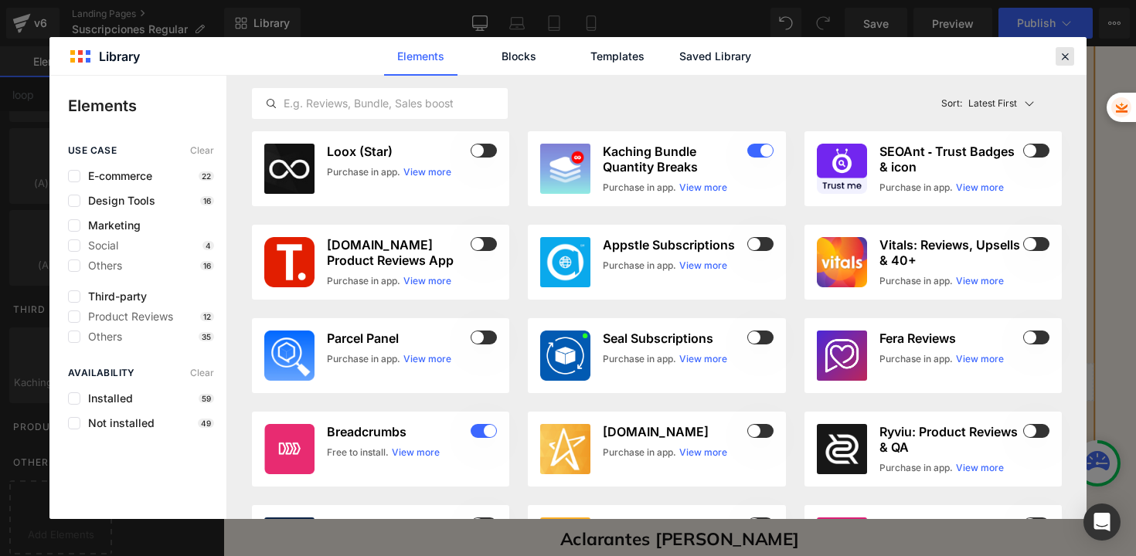
drag, startPoint x: 1065, startPoint y: 59, endPoint x: 471, endPoint y: 39, distance: 593.7
click at [1065, 59] on icon at bounding box center [1065, 56] width 14 height 14
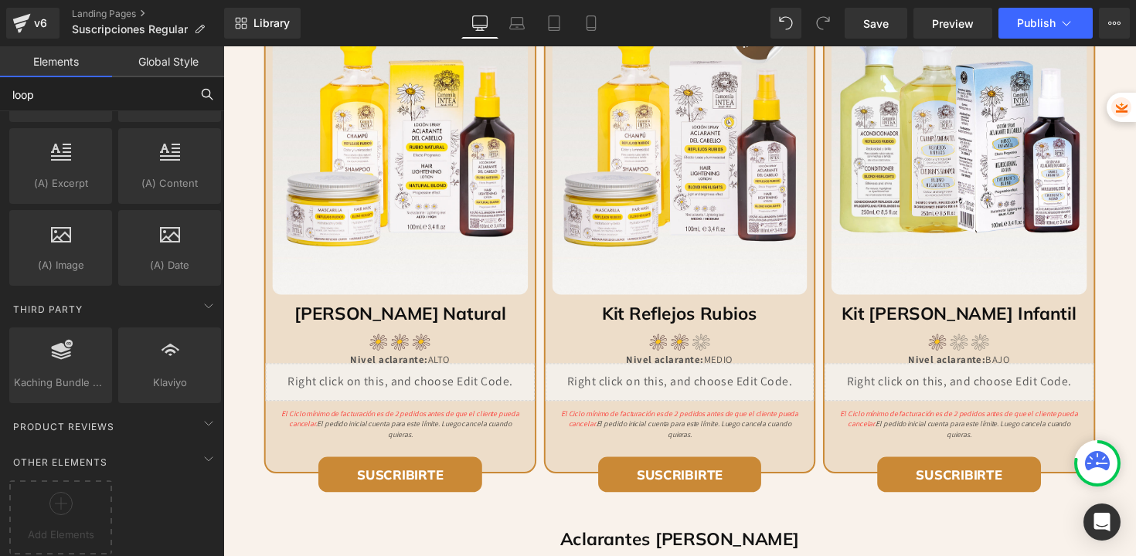
click at [138, 100] on input "loop" at bounding box center [95, 94] width 190 height 34
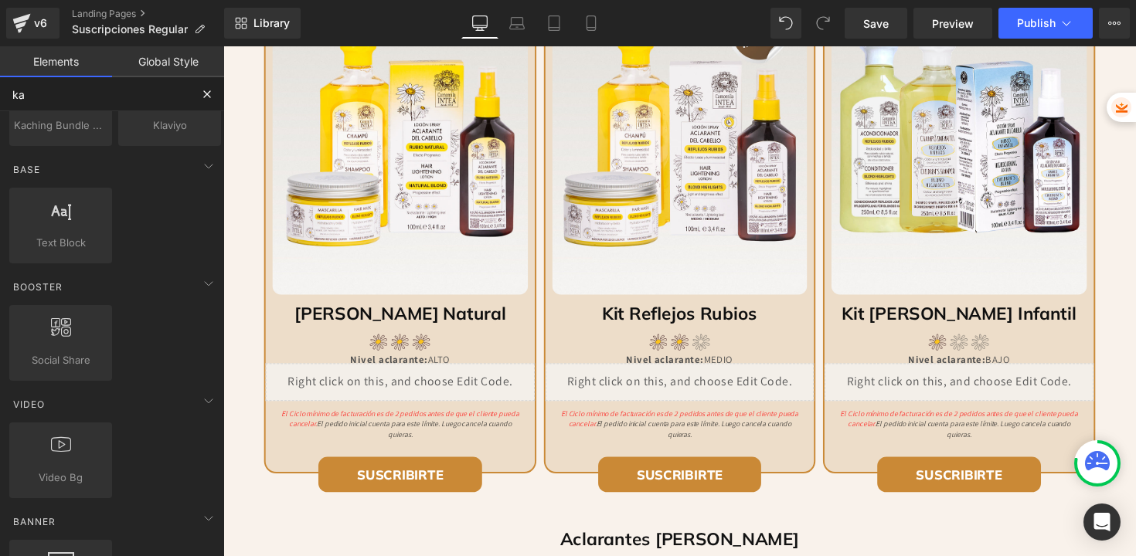
scroll to position [0, 0]
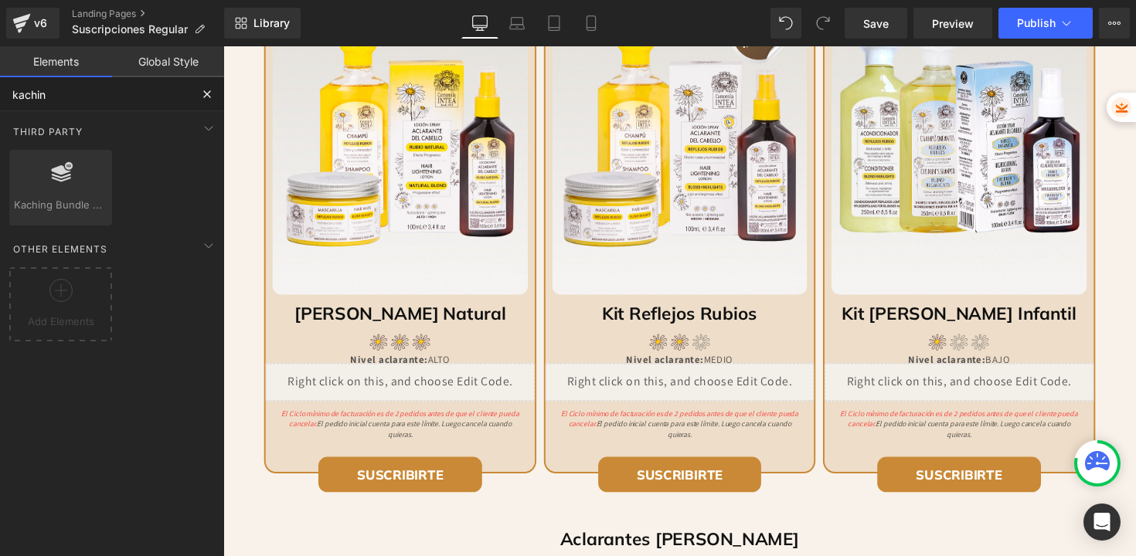
type input "kaching"
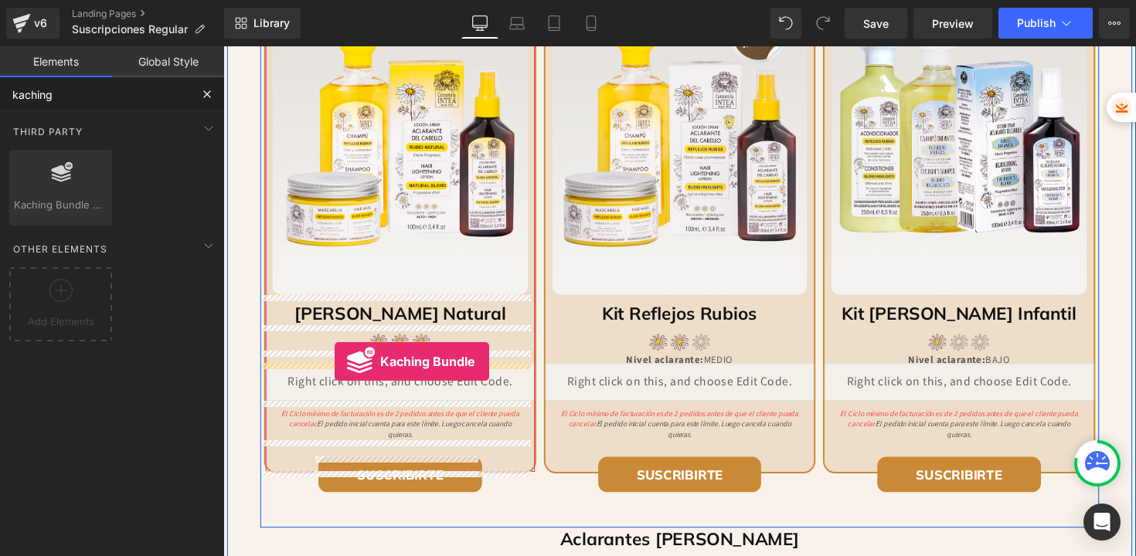
drag, startPoint x: 277, startPoint y: 244, endPoint x: 338, endPoint y: 369, distance: 139.3
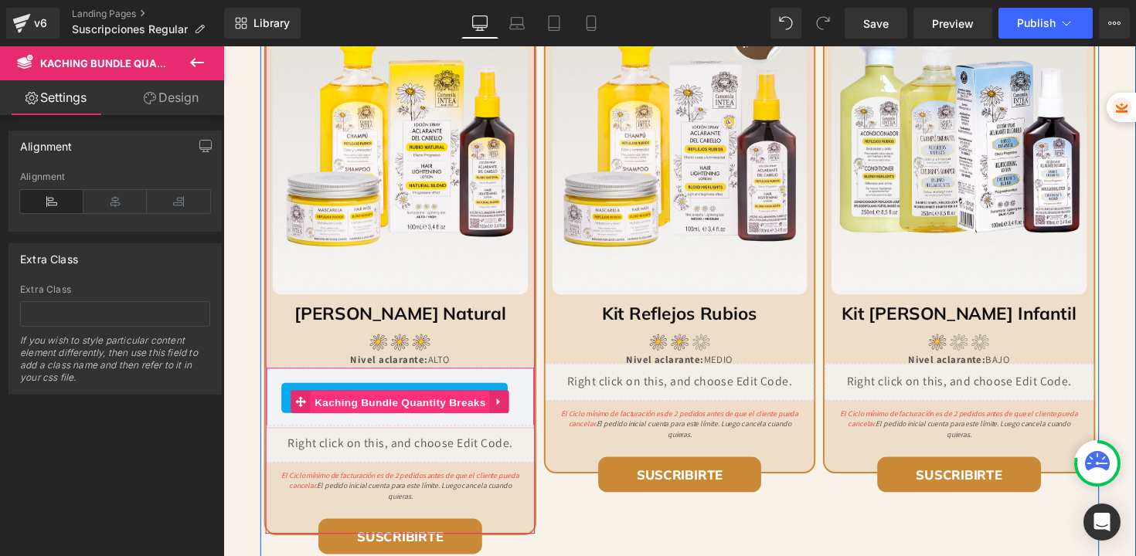
click at [410, 409] on span "Kaching Bundle Quantity Breaks" at bounding box center [404, 411] width 183 height 23
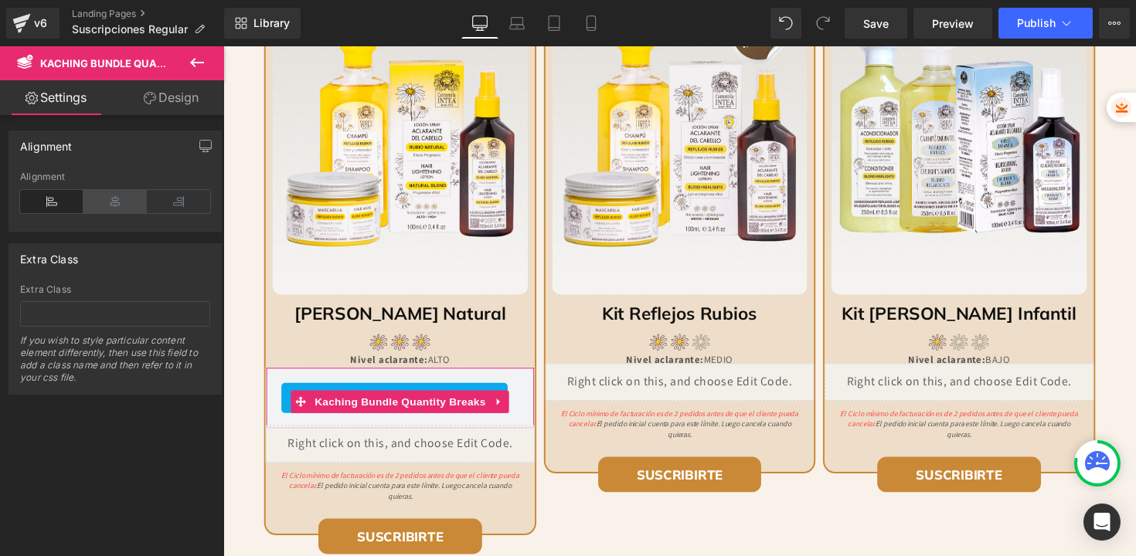
click at [114, 209] on icon at bounding box center [114, 201] width 63 height 23
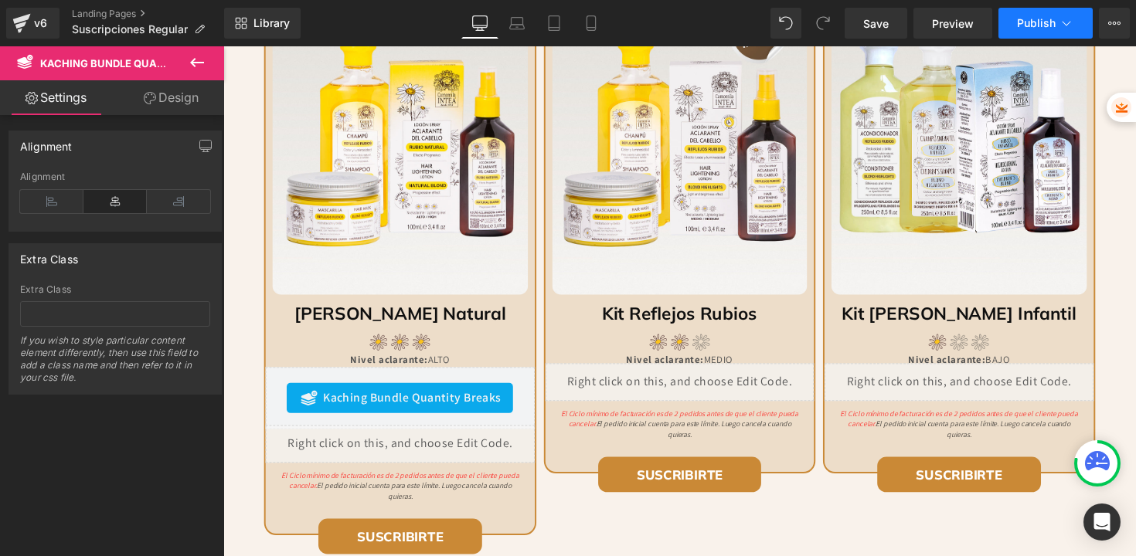
click at [1027, 32] on button "Publish" at bounding box center [1045, 23] width 94 height 31
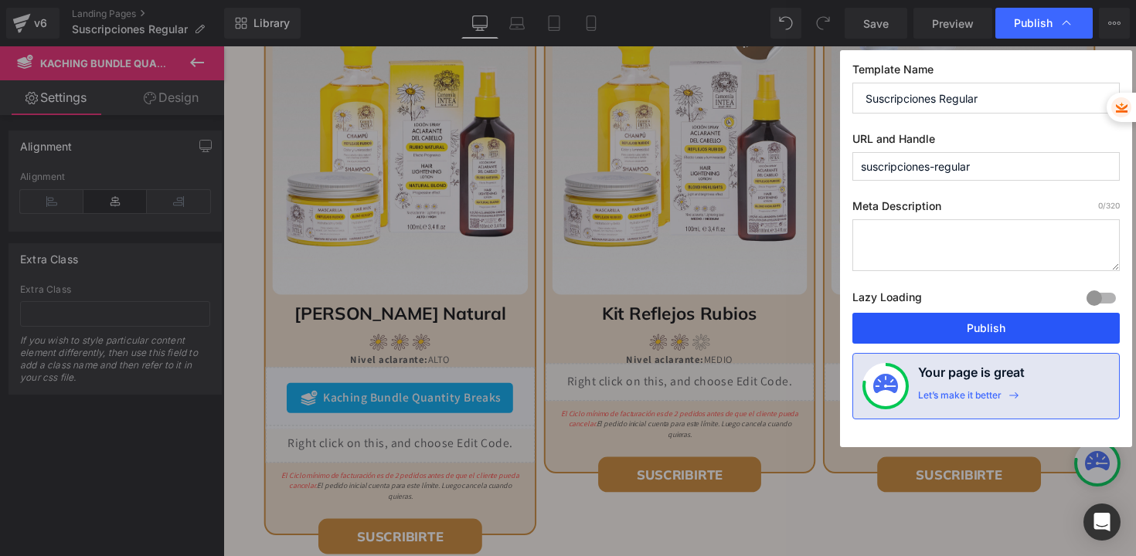
click at [928, 329] on button "Publish" at bounding box center [985, 328] width 267 height 31
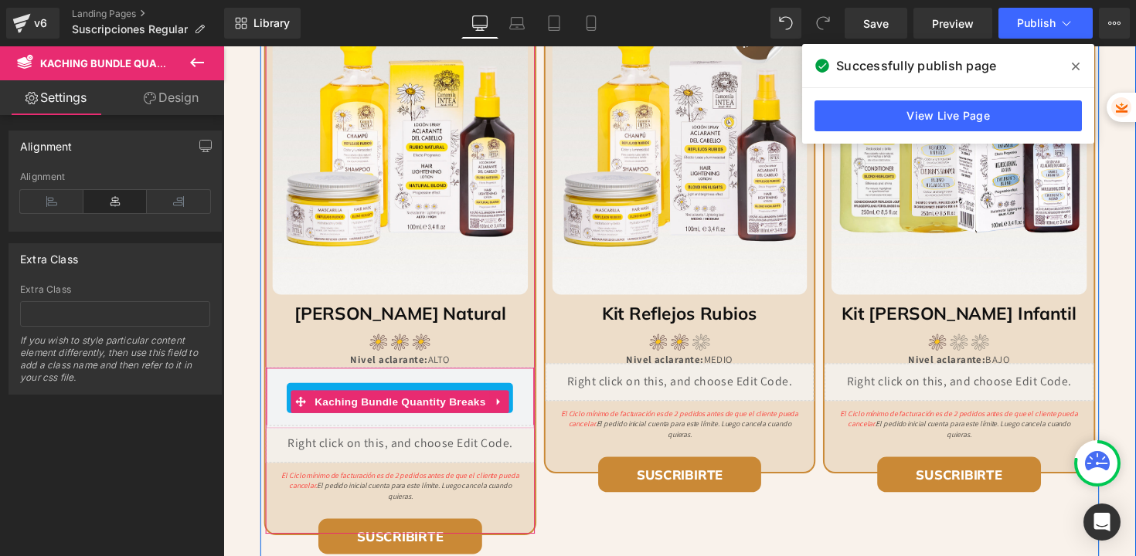
click at [429, 385] on div "Kaching Bundle Quantity Breaks Kaching Bundle Quantity Breaks" at bounding box center [404, 407] width 275 height 63
click at [501, 412] on icon at bounding box center [506, 412] width 11 height 12
click at [511, 412] on icon at bounding box center [516, 411] width 11 height 11
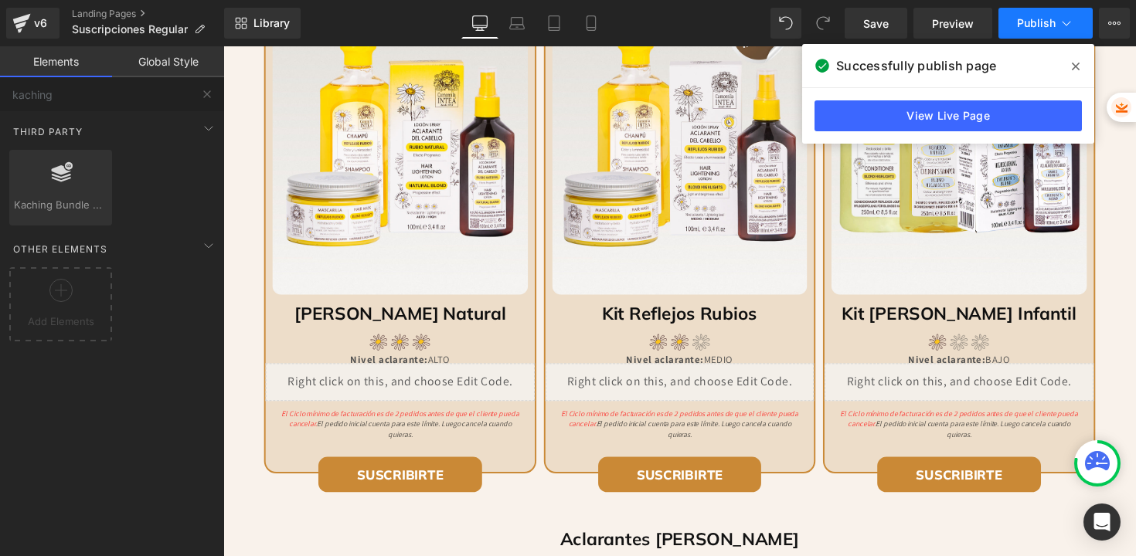
click at [1016, 29] on button "Publish" at bounding box center [1045, 23] width 94 height 31
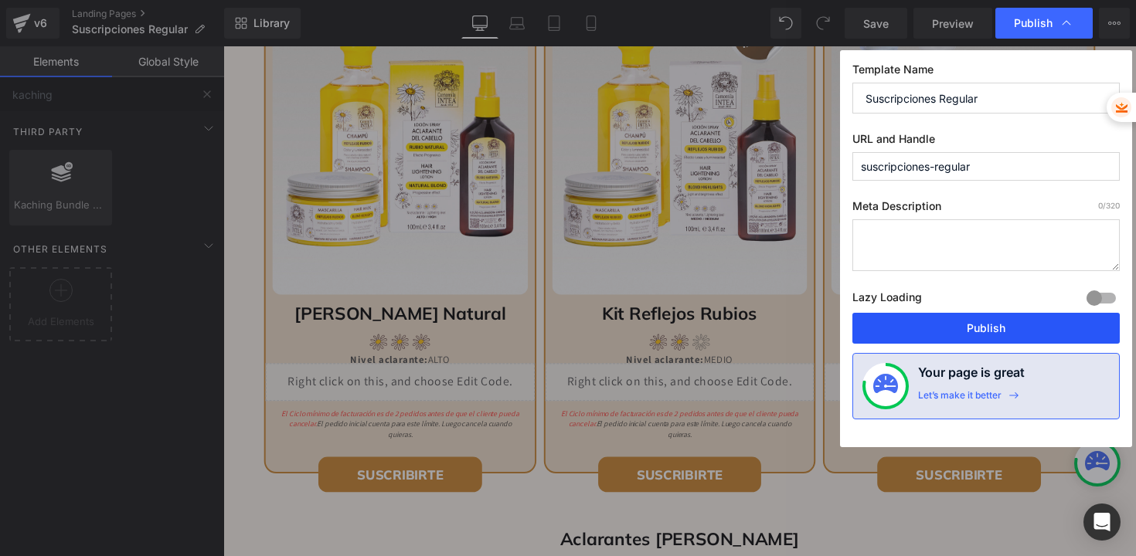
drag, startPoint x: 926, startPoint y: 328, endPoint x: 678, endPoint y: 515, distance: 310.5
click at [926, 328] on button "Publish" at bounding box center [985, 328] width 267 height 31
